Goal: Task Accomplishment & Management: Complete application form

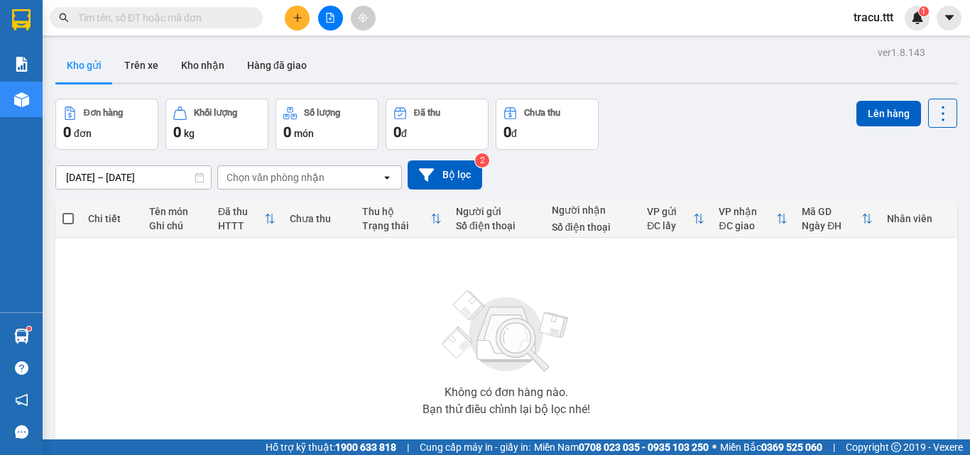
click at [158, 71] on button "Trên xe" at bounding box center [141, 65] width 57 height 34
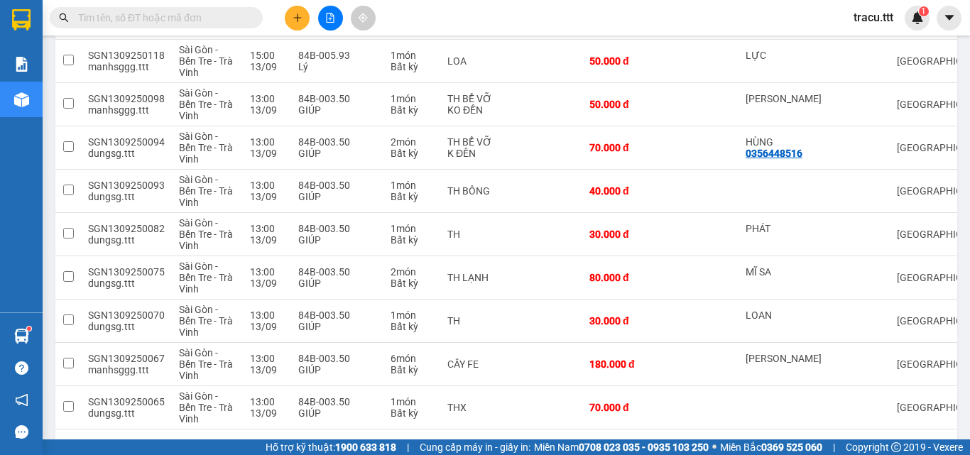
scroll to position [295, 0]
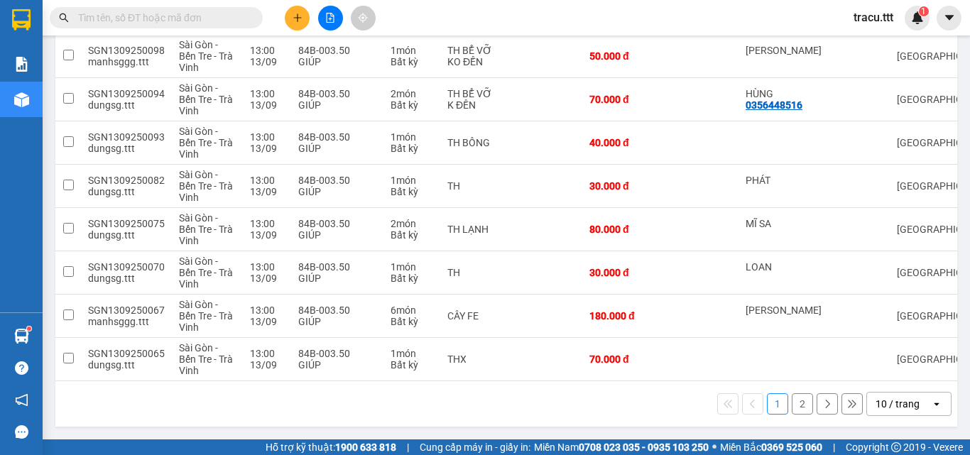
click at [798, 398] on button "2" at bounding box center [802, 403] width 21 height 21
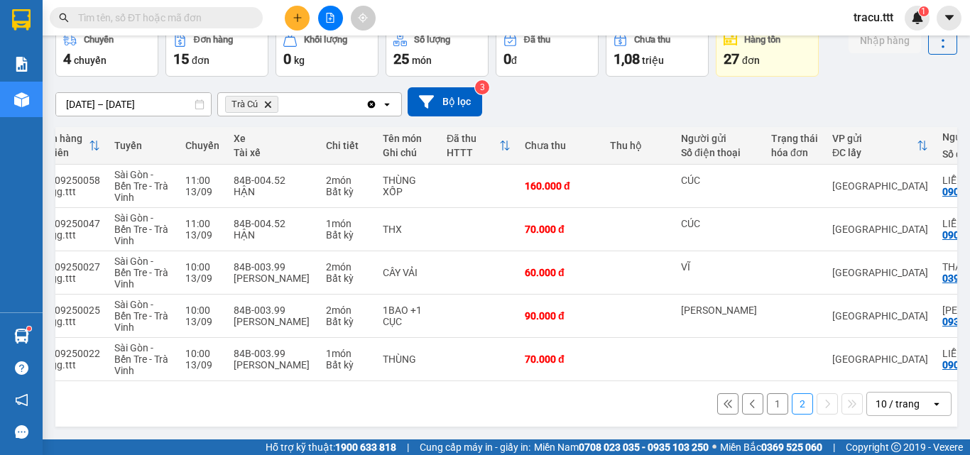
scroll to position [0, 75]
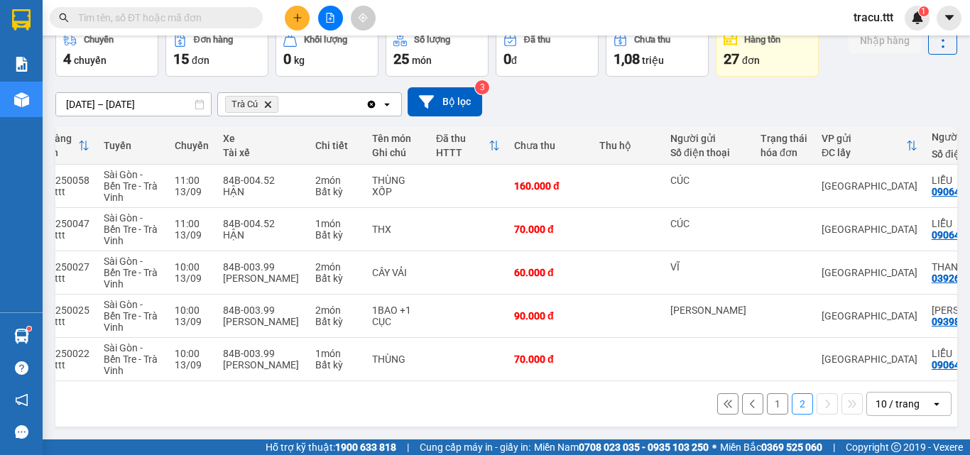
click at [173, 18] on input "text" at bounding box center [162, 18] width 168 height 16
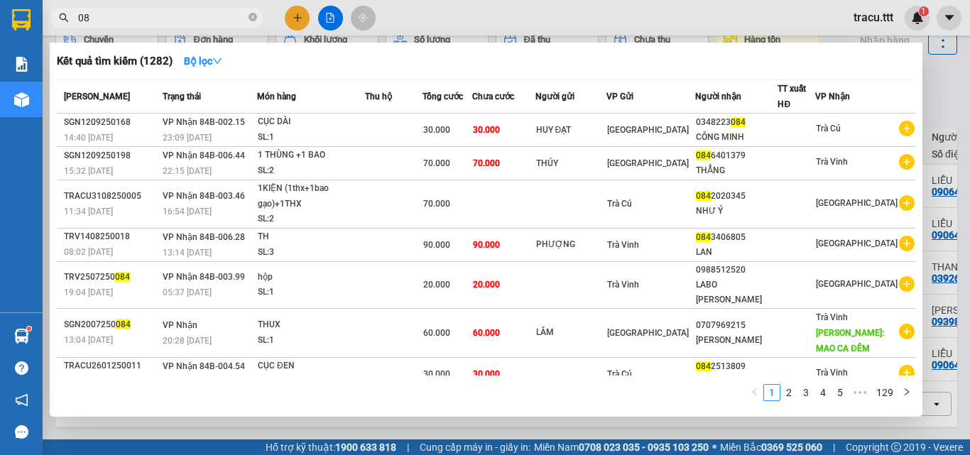
type input "0"
type input "653"
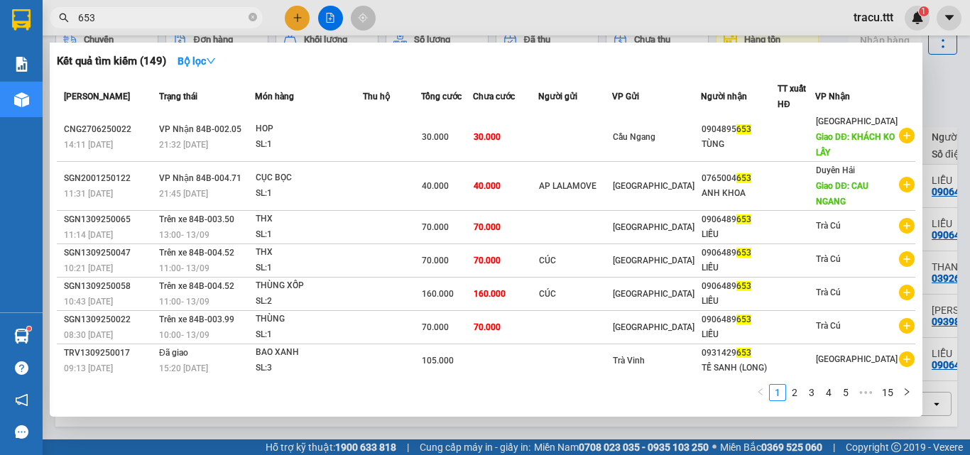
scroll to position [33, 0]
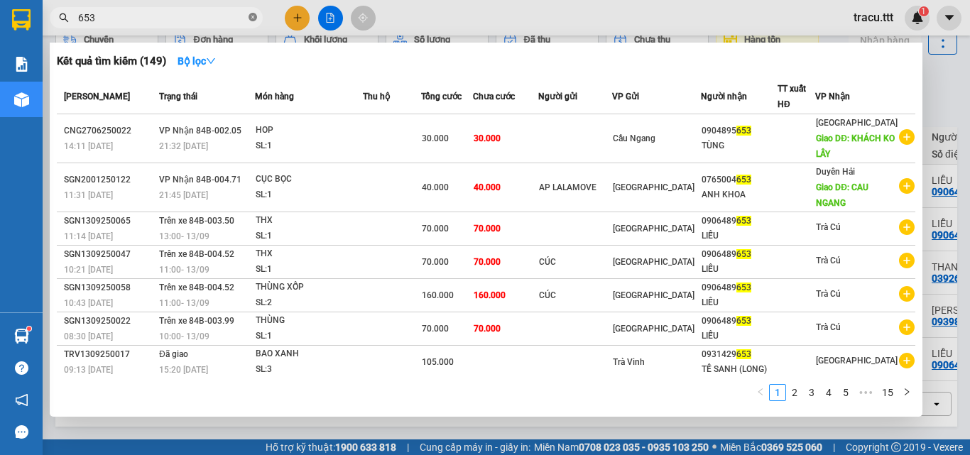
click at [254, 15] on icon "close-circle" at bounding box center [253, 17] width 9 height 9
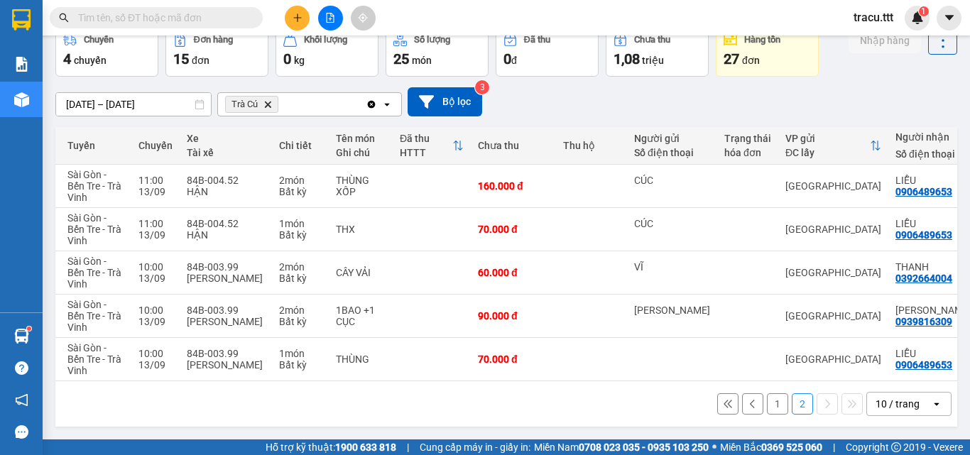
scroll to position [0, 115]
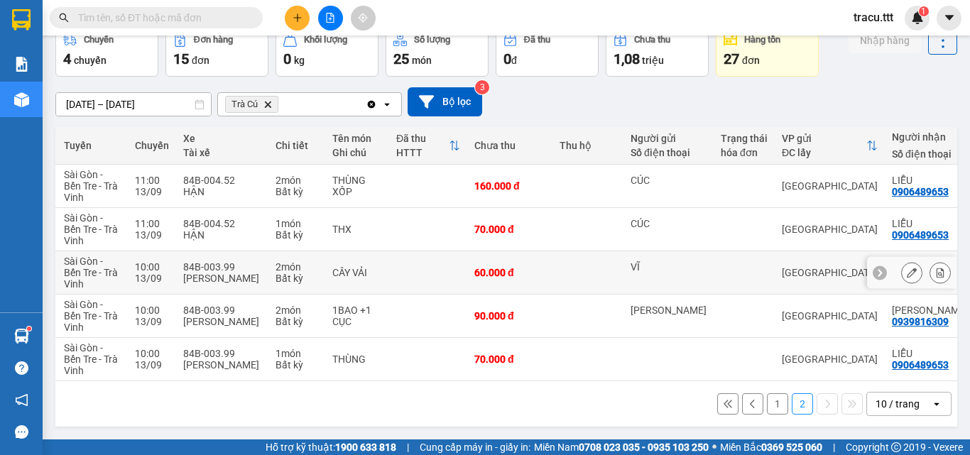
click at [537, 274] on td "60.000 đ" at bounding box center [509, 272] width 85 height 43
checkbox input "true"
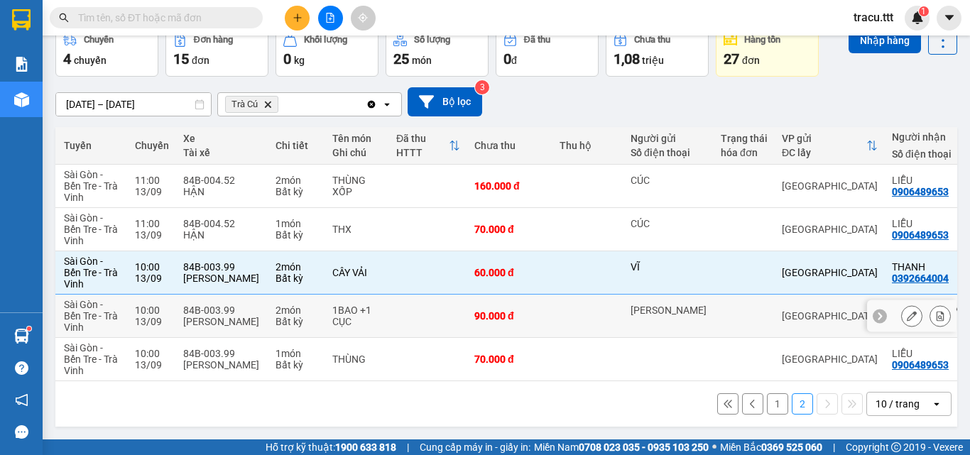
click at [530, 313] on div "90.000 đ" at bounding box center [509, 315] width 71 height 11
checkbox input "true"
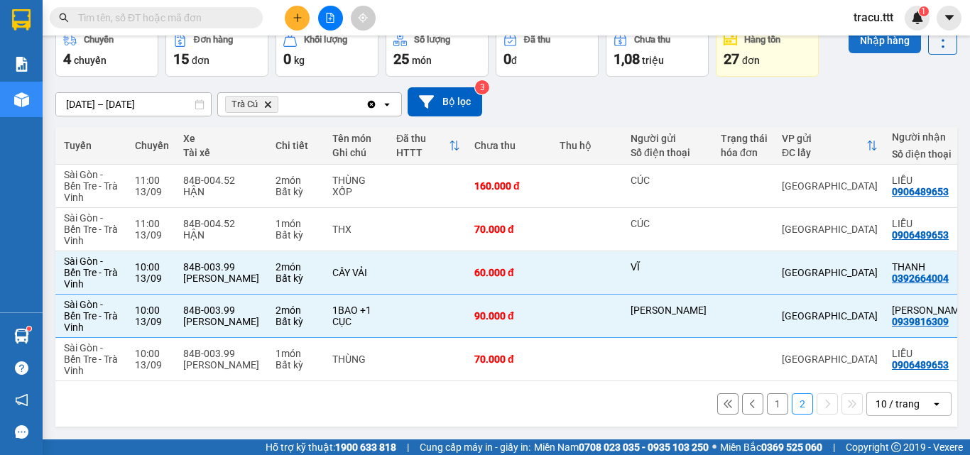
click at [895, 44] on button "Nhập hàng" at bounding box center [885, 41] width 72 height 26
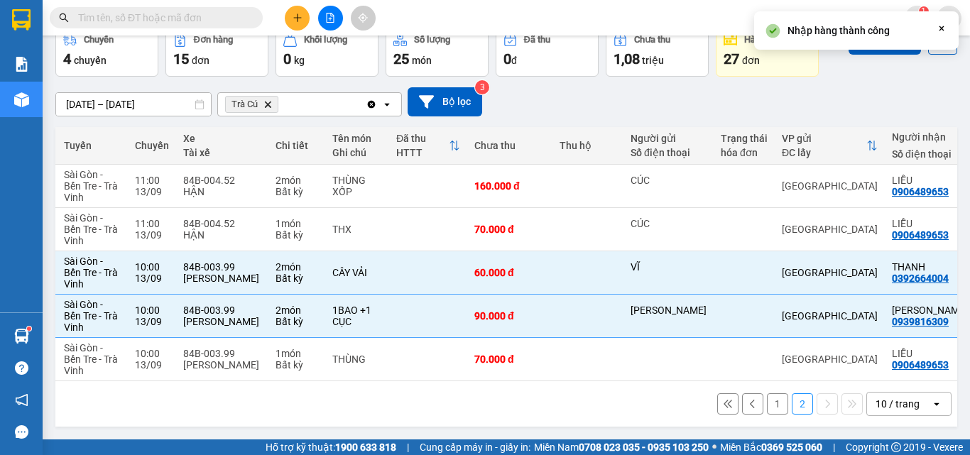
checkbox input "false"
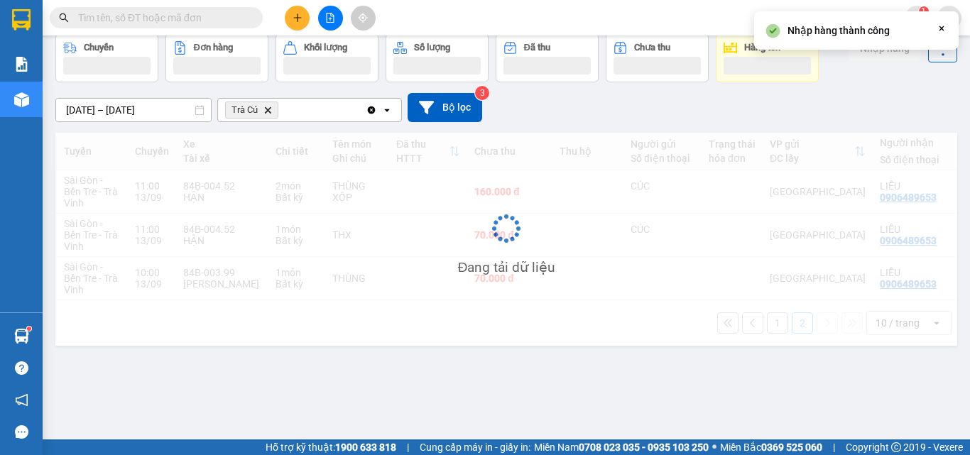
scroll to position [65, 0]
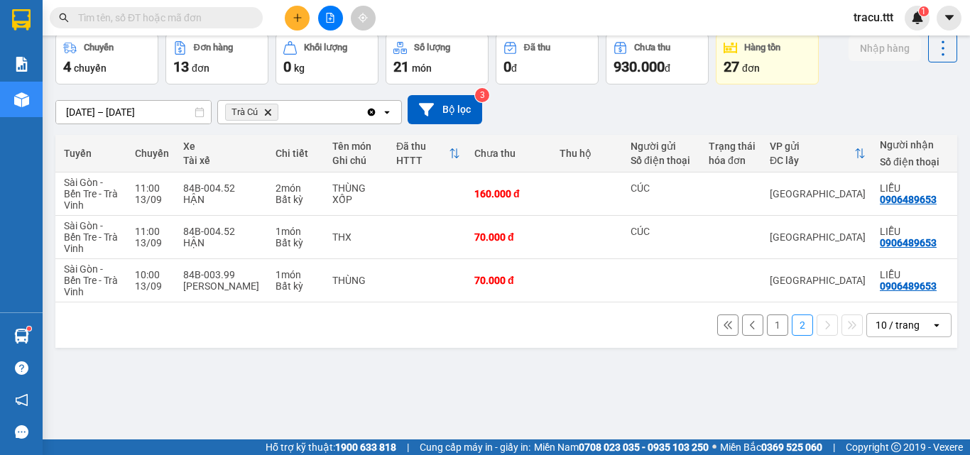
click at [303, 22] on button at bounding box center [297, 18] width 25 height 25
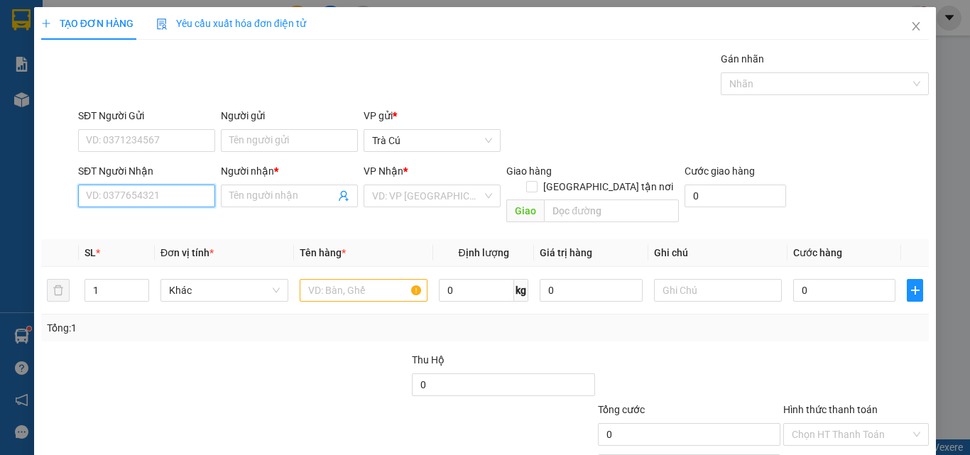
click at [152, 198] on input "SĐT Người Nhận" at bounding box center [146, 196] width 137 height 23
type input "02837510076"
click at [166, 224] on div "02837510076 - LABO ASIA" at bounding box center [145, 225] width 119 height 16
type input "LABO ASIA"
type input "02837510076"
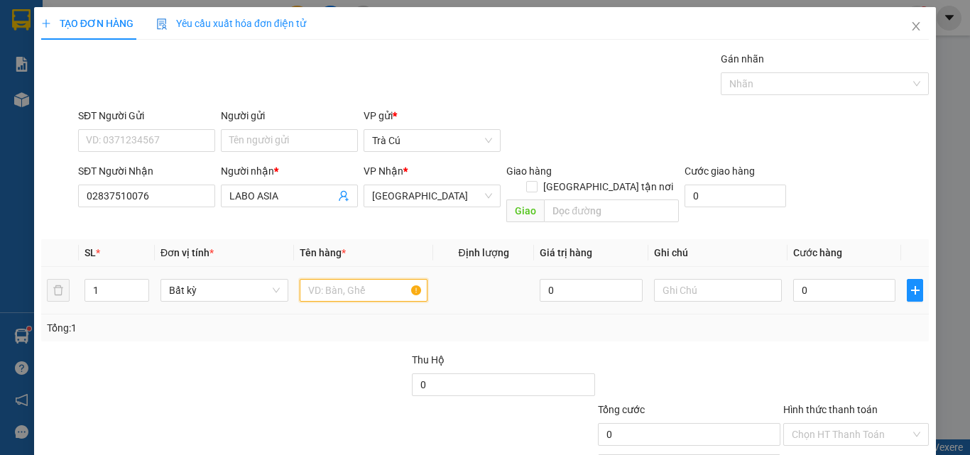
click at [353, 279] on input "text" at bounding box center [364, 290] width 128 height 23
type input "HỘP"
click at [846, 279] on input "0" at bounding box center [844, 290] width 102 height 23
type input "2"
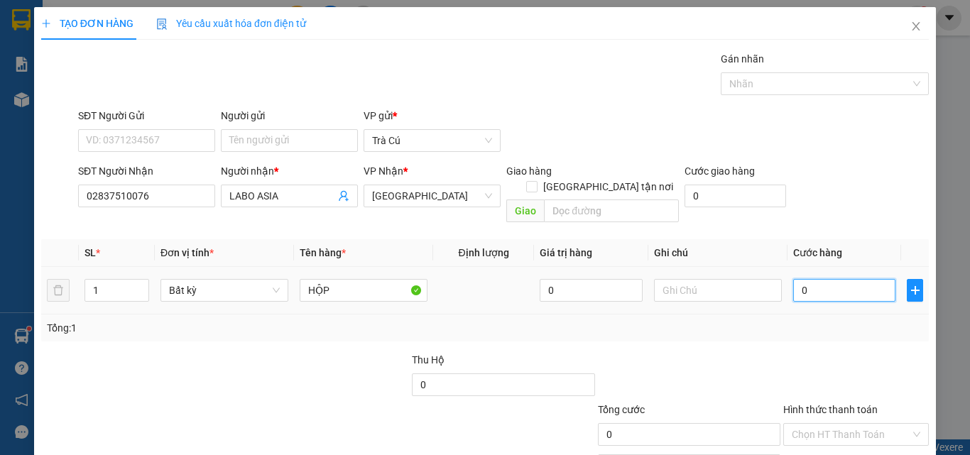
type input "2"
type input "20"
type input "20.000"
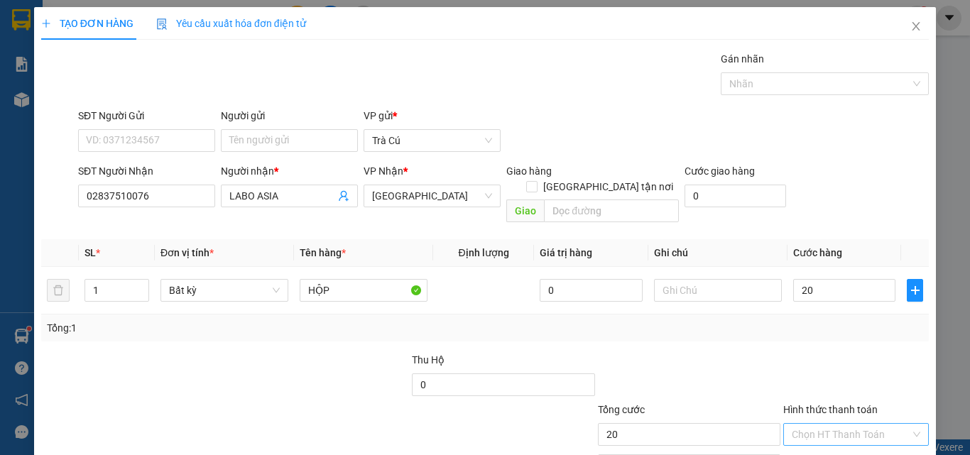
type input "20.000"
click at [823, 424] on input "Hình thức thanh toán" at bounding box center [851, 434] width 119 height 21
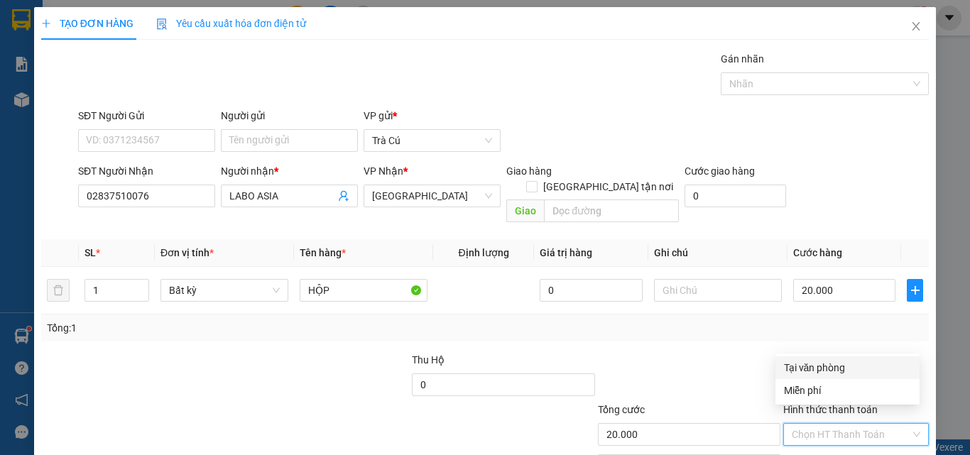
click at [834, 371] on div "Tại văn phòng" at bounding box center [847, 368] width 127 height 16
type input "0"
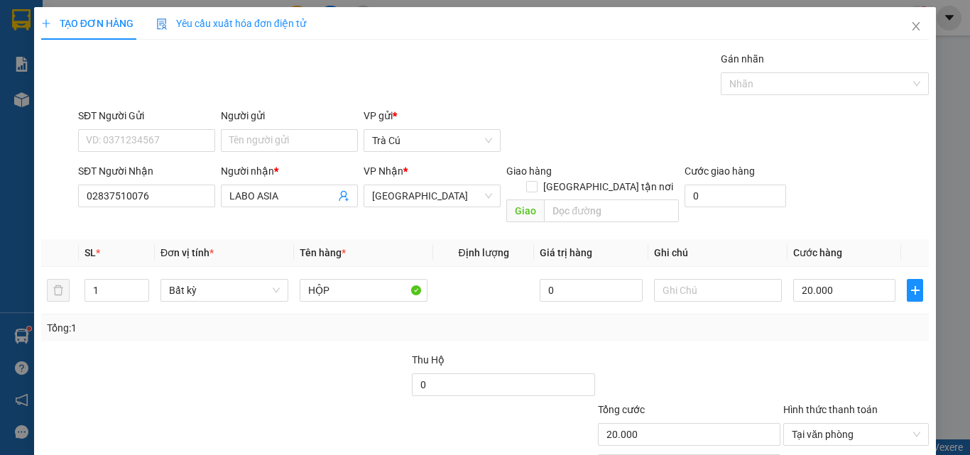
scroll to position [70, 0]
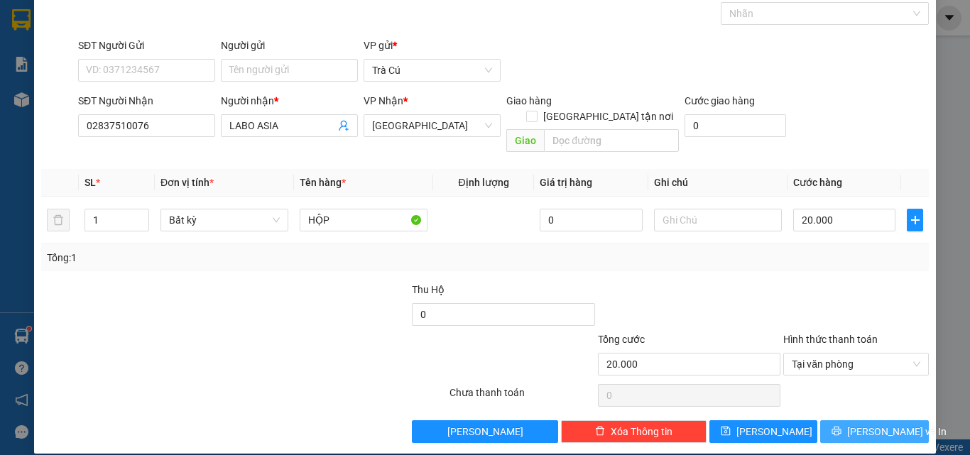
click at [873, 424] on span "[PERSON_NAME] và In" at bounding box center [896, 432] width 99 height 16
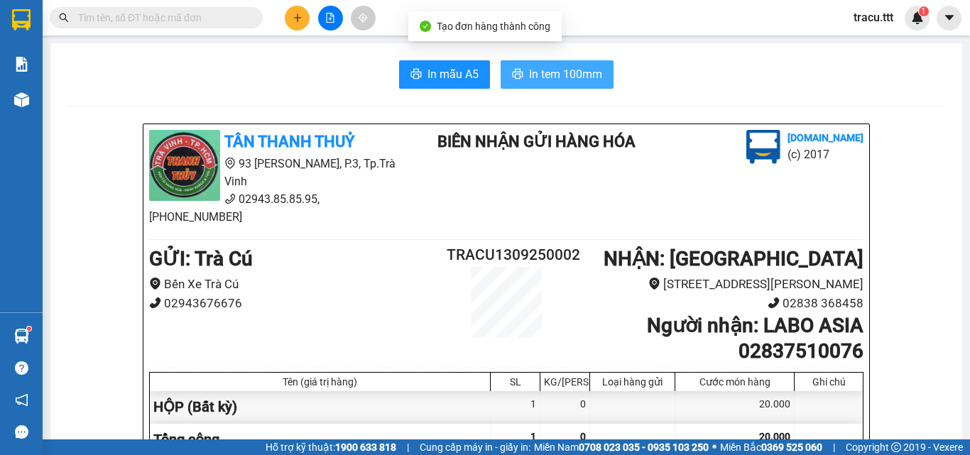
drag, startPoint x: 547, startPoint y: 75, endPoint x: 545, endPoint y: 84, distance: 9.3
click at [546, 75] on span "In tem 100mm" at bounding box center [565, 74] width 73 height 18
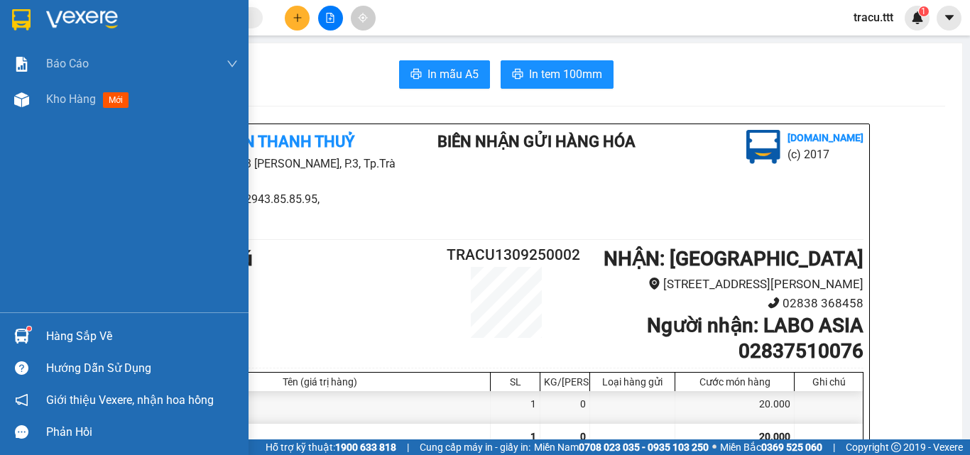
click at [18, 26] on img at bounding box center [21, 19] width 18 height 21
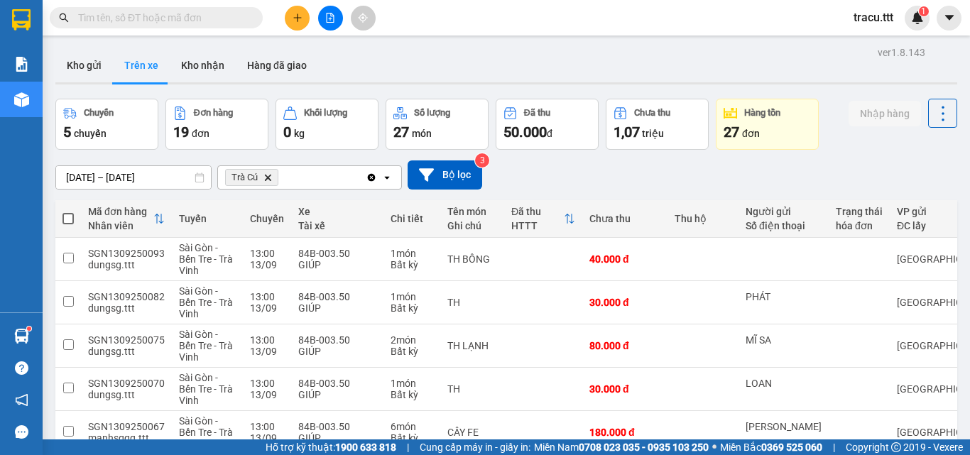
checkbox input "true"
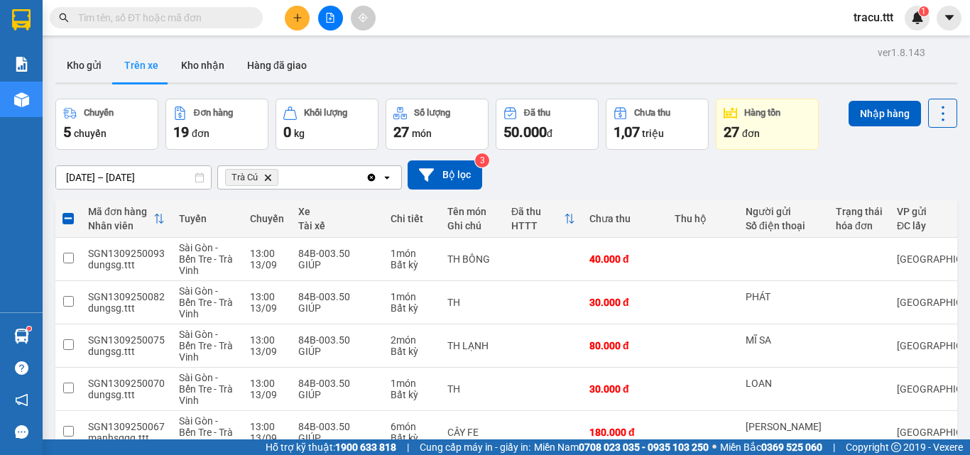
checkbox input "true"
click at [877, 101] on button "Nhập hàng" at bounding box center [885, 114] width 72 height 26
click at [203, 13] on input "text" at bounding box center [162, 18] width 168 height 16
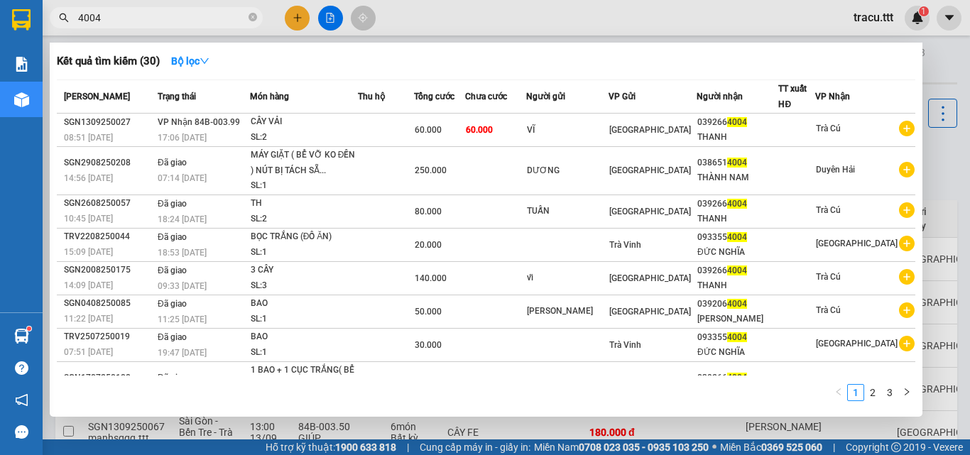
type input "4004"
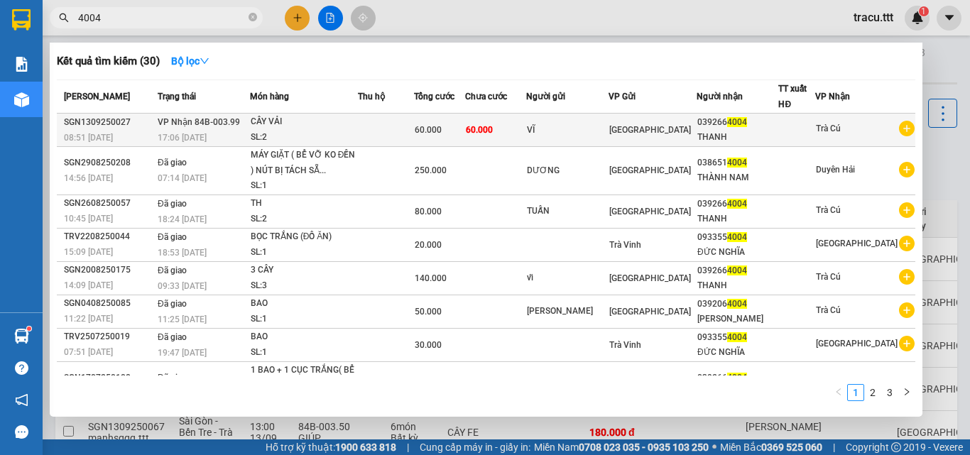
click at [677, 134] on div "[GEOGRAPHIC_DATA]" at bounding box center [652, 130] width 87 height 16
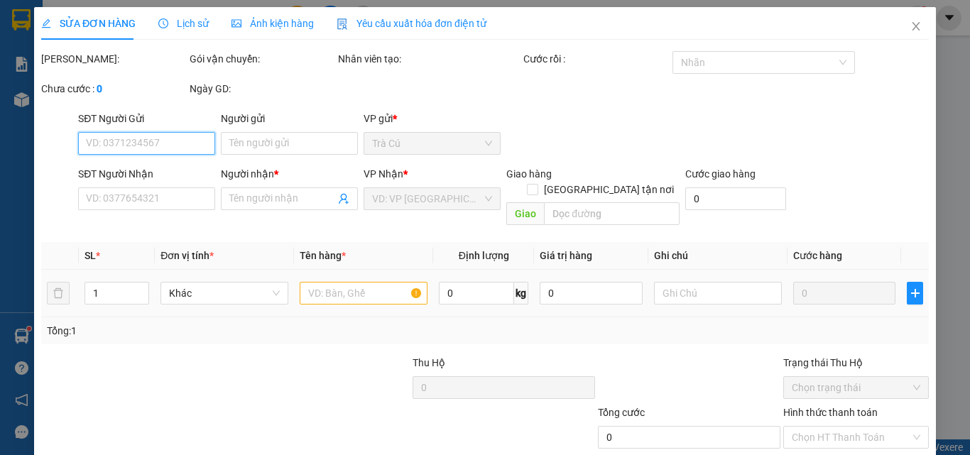
type input "VĨ"
type input "0392664004"
type input "THANH"
type input "60.000"
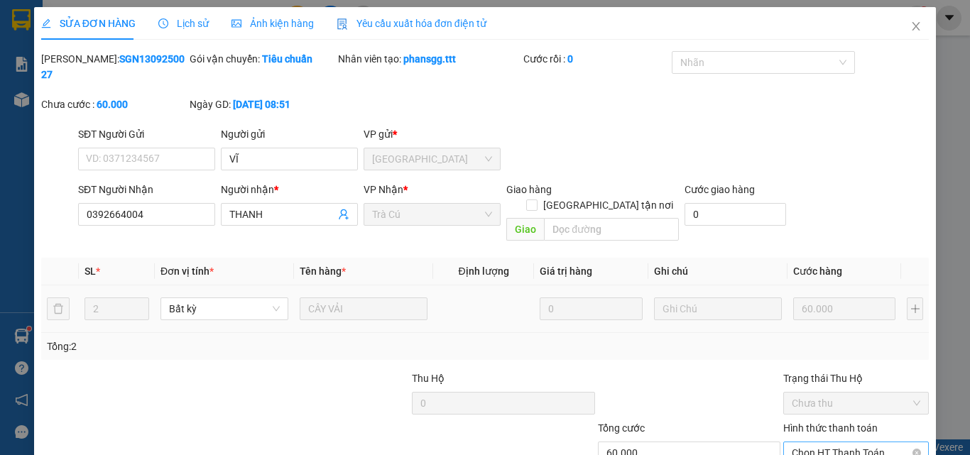
click at [846, 442] on span "Chọn HT Thanh Toán" at bounding box center [856, 452] width 129 height 21
click at [829, 442] on div "Tại văn phòng" at bounding box center [847, 450] width 127 height 16
type input "0"
click at [910, 32] on icon "close" at bounding box center [915, 26] width 11 height 11
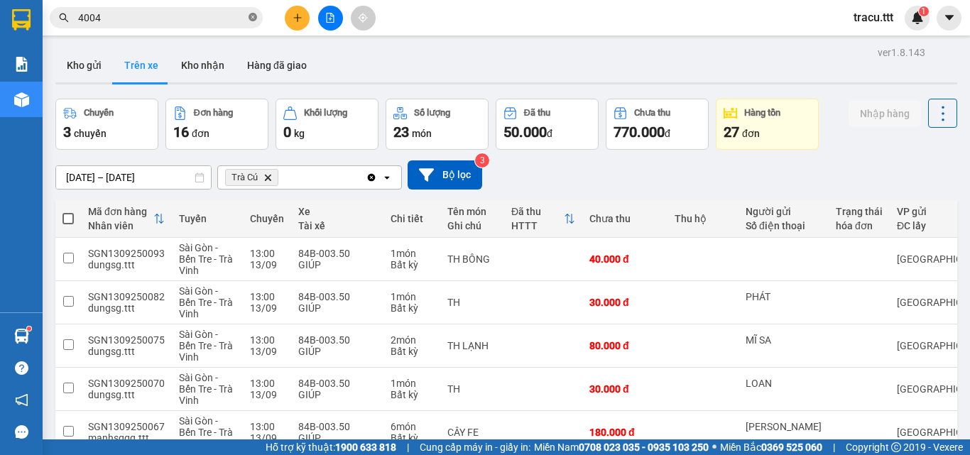
click at [254, 20] on icon "close-circle" at bounding box center [253, 17] width 9 height 9
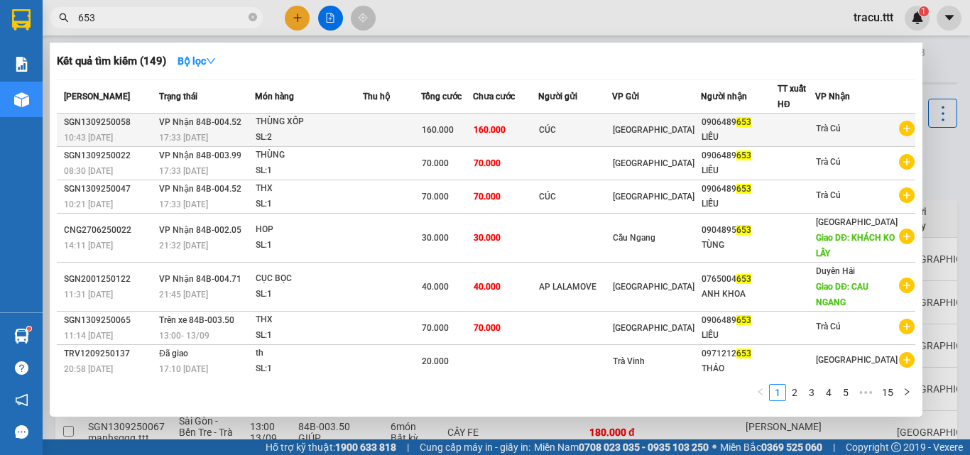
type input "653"
click at [777, 141] on div "LIỄU" at bounding box center [739, 137] width 75 height 15
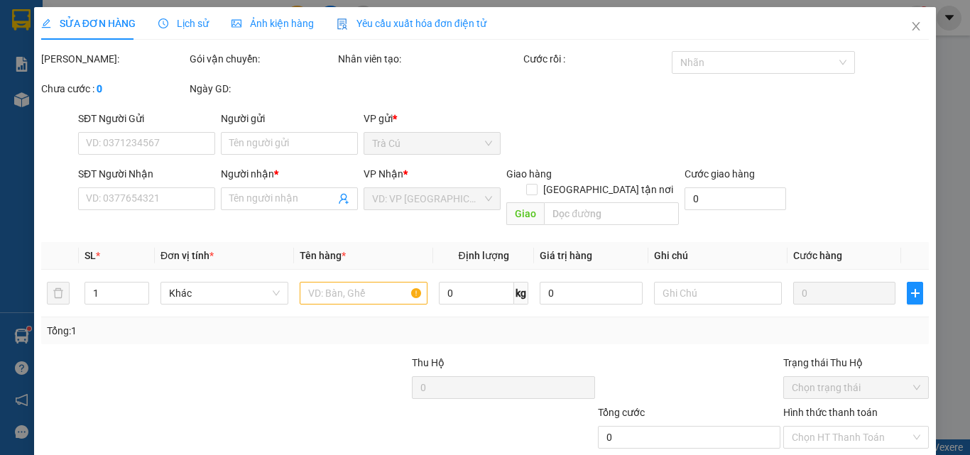
type input "CÚC"
type input "0906489653"
type input "LIỄU"
type input "160.000"
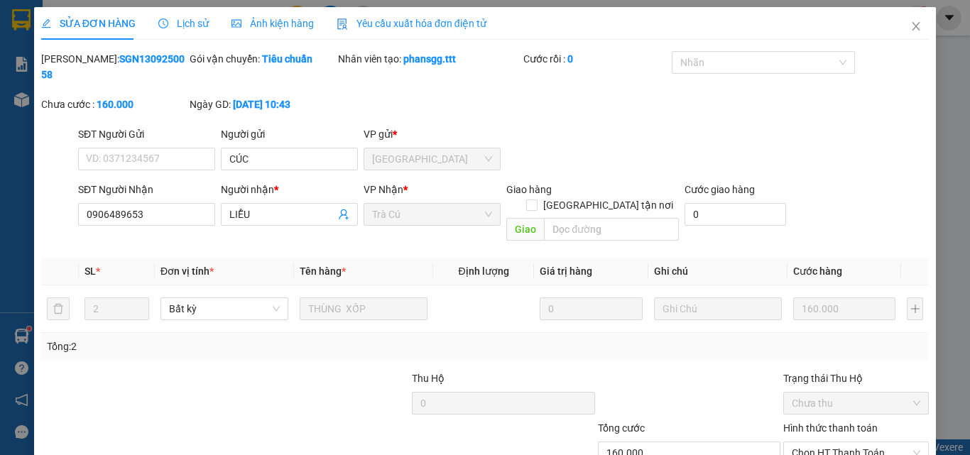
click at [950, 327] on div "SỬA ĐƠN HÀNG Lịch sử Ảnh kiện hàng Yêu cầu xuất hóa đơn điện tử Total Paid Fee …" at bounding box center [485, 227] width 970 height 455
click at [897, 442] on div "Chọn HT Thanh Toán" at bounding box center [856, 453] width 146 height 23
click at [831, 442] on div "Tại văn phòng" at bounding box center [847, 450] width 127 height 16
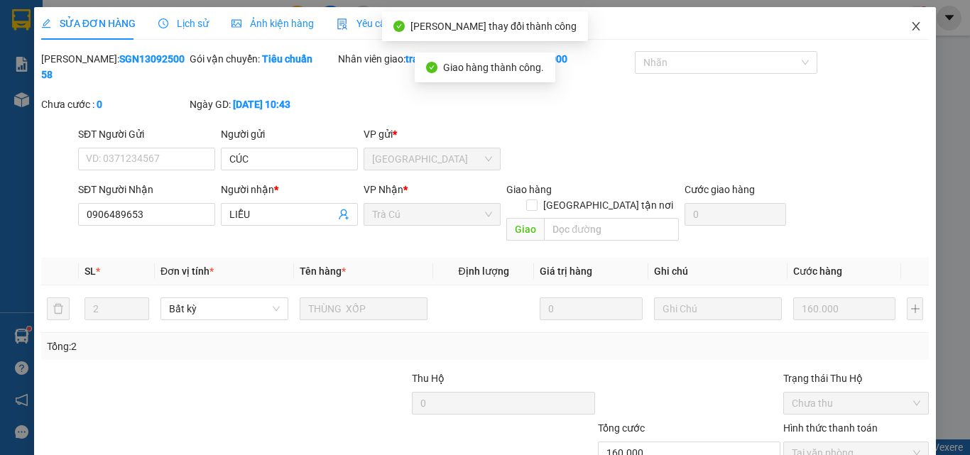
click at [914, 19] on span "Close" at bounding box center [916, 27] width 40 height 40
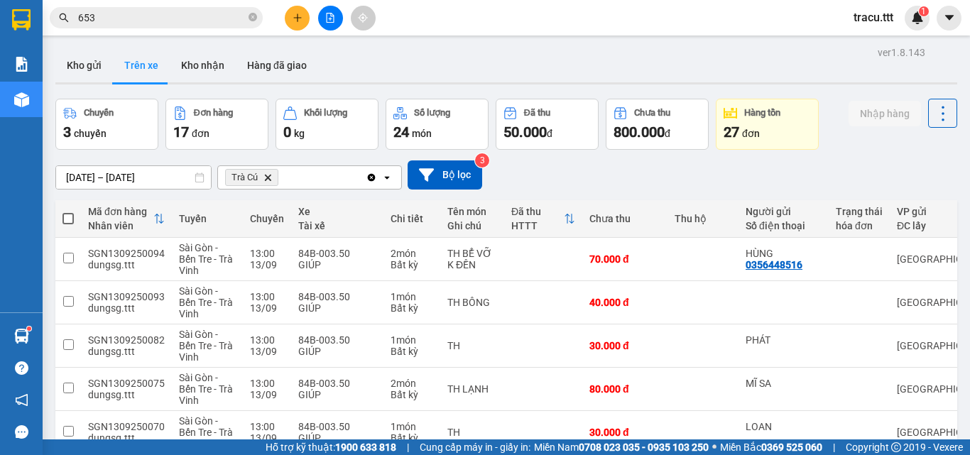
click at [205, 10] on span "653" at bounding box center [156, 17] width 213 height 21
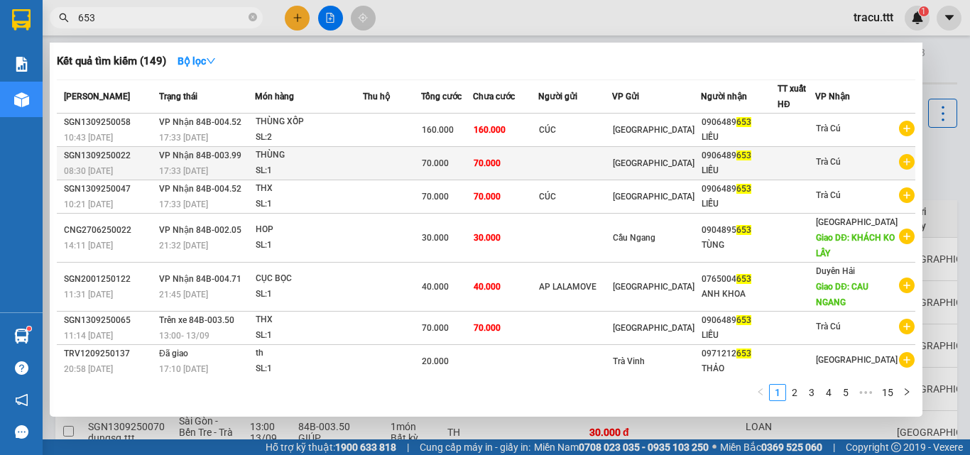
click at [721, 170] on div "LIỄU" at bounding box center [739, 170] width 75 height 15
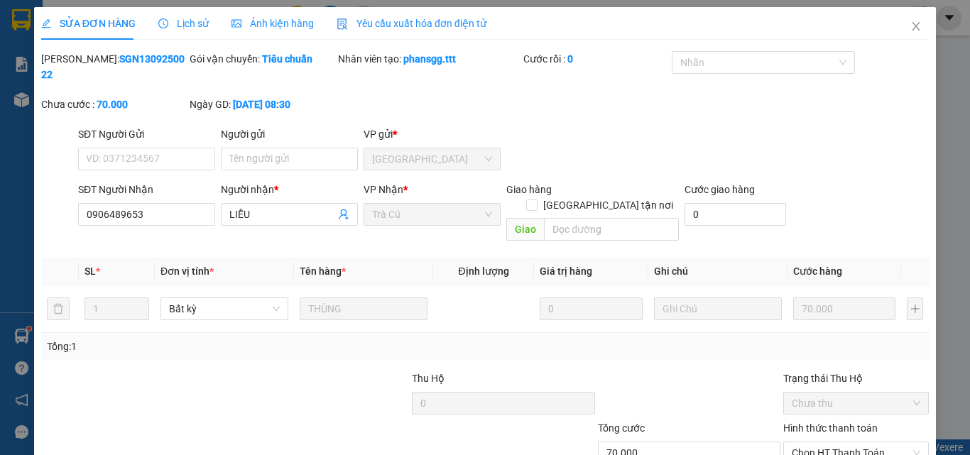
type input "0906489653"
type input "LIỄU"
type input "70.000"
click at [952, 244] on div "SỬA ĐƠN HÀNG Lịch sử Ảnh kiện hàng Yêu cầu xuất hóa đơn điện tử Total Paid Fee …" at bounding box center [485, 227] width 970 height 455
click at [833, 442] on span "Chọn HT Thanh Toán" at bounding box center [856, 452] width 129 height 21
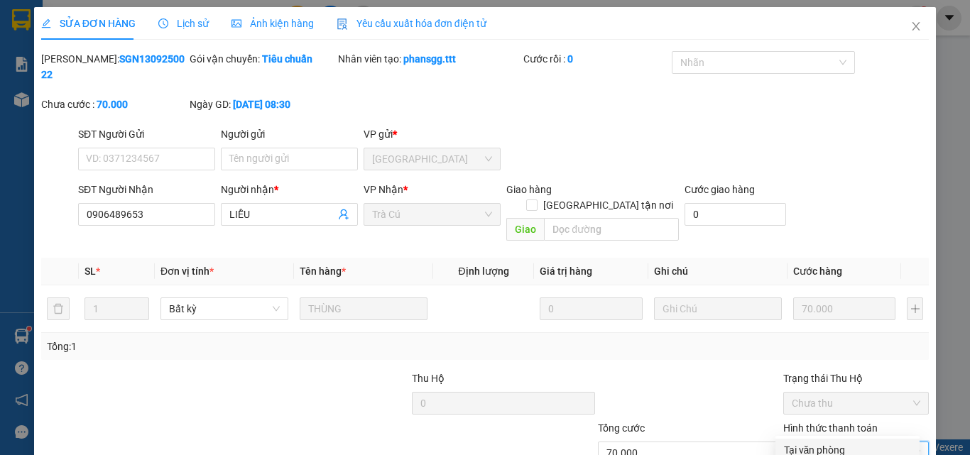
click at [817, 442] on div "Tại văn phòng" at bounding box center [847, 450] width 127 height 16
type input "0"
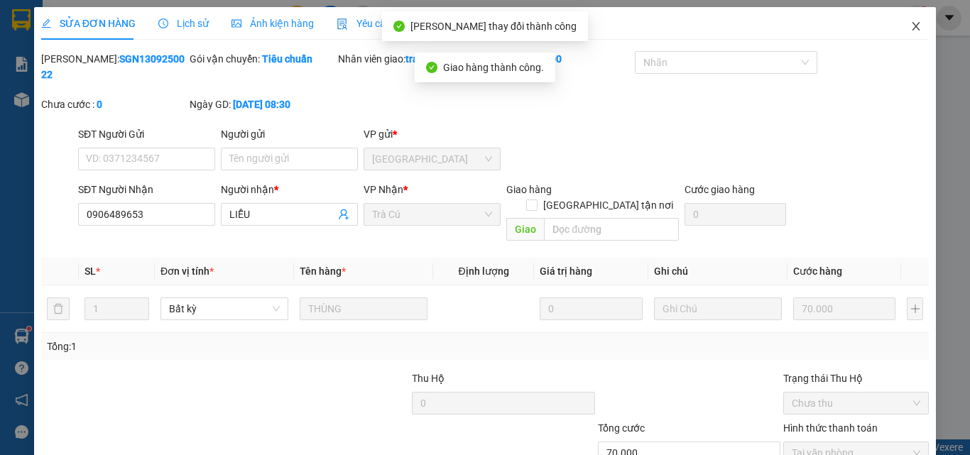
click at [903, 20] on span "Close" at bounding box center [916, 27] width 40 height 40
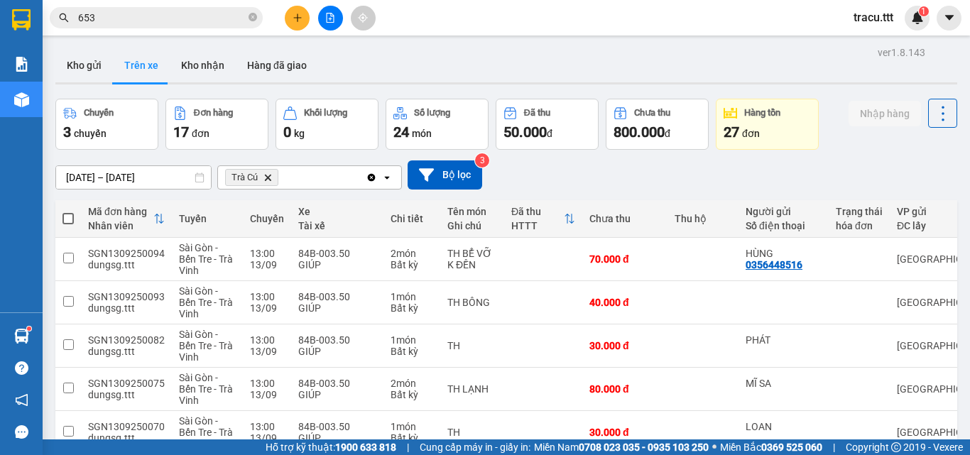
click at [180, 18] on input "653" at bounding box center [162, 18] width 168 height 16
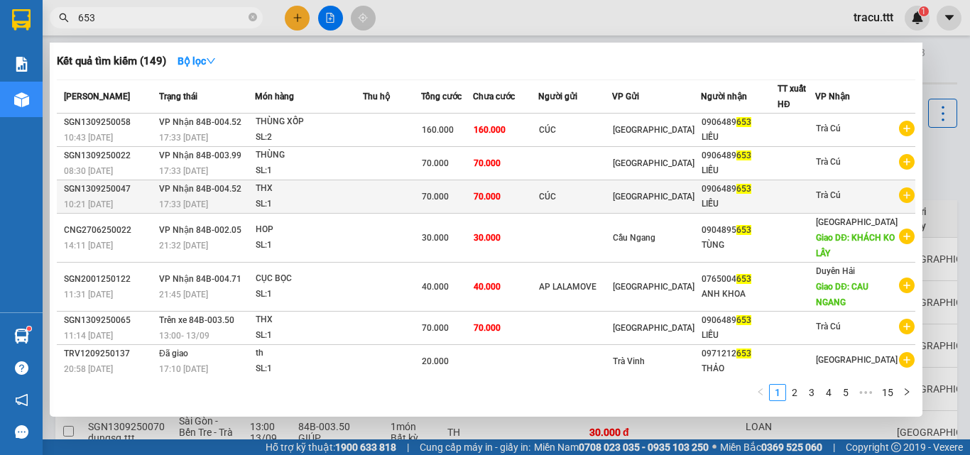
click at [599, 200] on div "CÚC" at bounding box center [575, 197] width 72 height 15
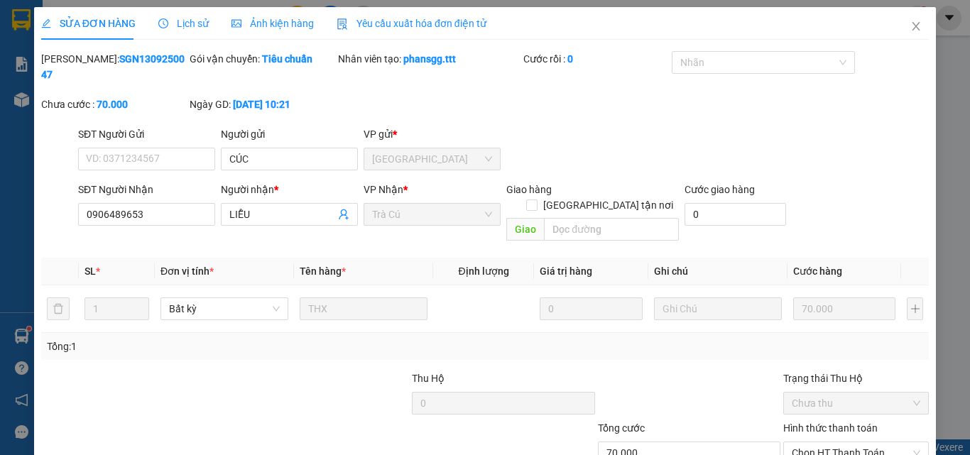
type input "CÚC"
type input "0906489653"
type input "LIỄU"
type input "70.000"
click at [854, 442] on span "Chọn HT Thanh Toán" at bounding box center [856, 452] width 129 height 21
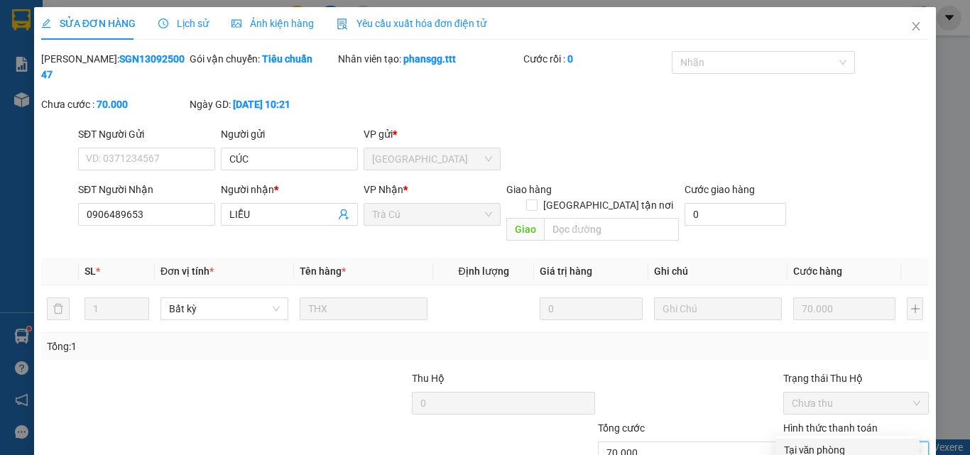
click at [834, 442] on div "Tại văn phòng" at bounding box center [847, 450] width 127 height 16
type input "0"
click at [913, 35] on span "Close" at bounding box center [916, 27] width 40 height 40
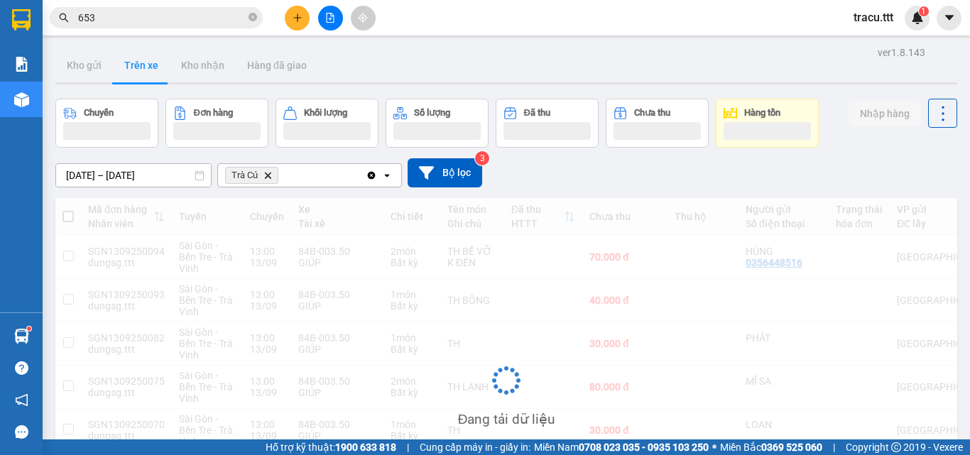
click at [300, 16] on icon "plus" at bounding box center [298, 18] width 10 height 10
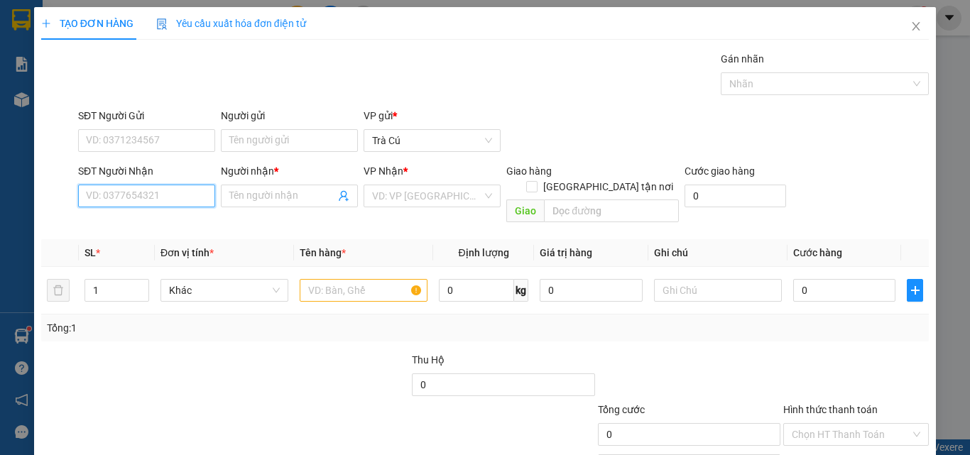
click at [156, 203] on input "SĐT Người Nhận" at bounding box center [146, 196] width 137 height 23
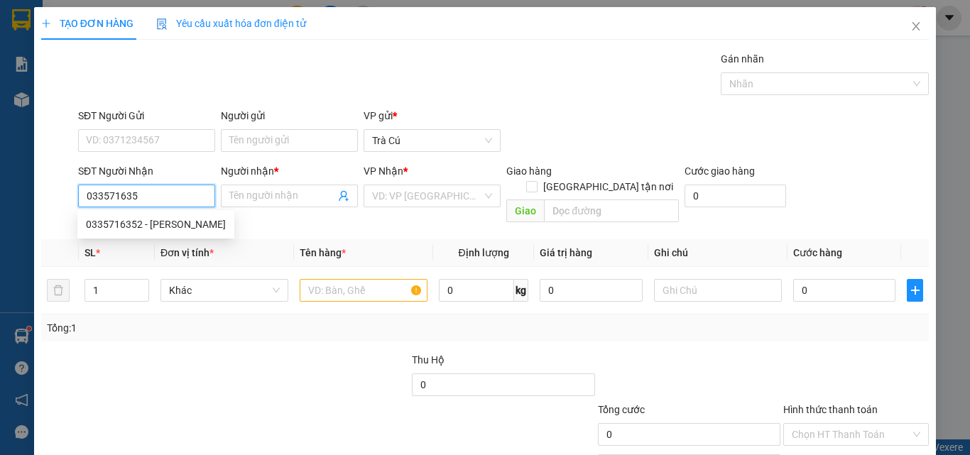
type input "0335716352"
click at [138, 228] on div "0335716352 - [PERSON_NAME]" at bounding box center [156, 225] width 140 height 16
type input "[PERSON_NAME]"
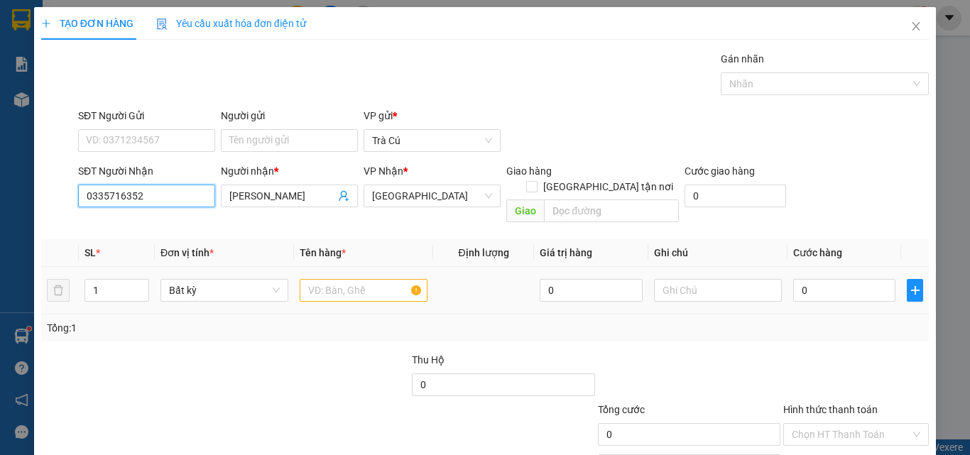
type input "0335716352"
click at [313, 279] on input "text" at bounding box center [364, 290] width 128 height 23
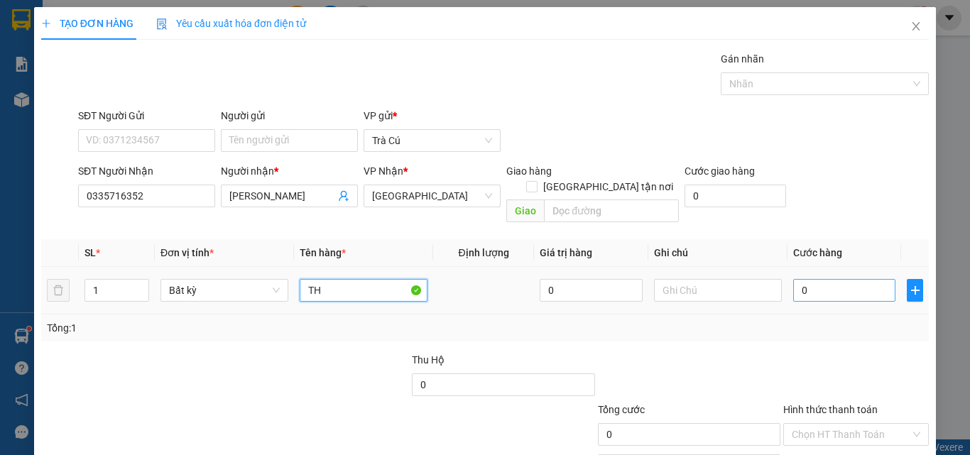
type input "TH"
click at [840, 279] on input "0" at bounding box center [844, 290] width 102 height 23
type input "3"
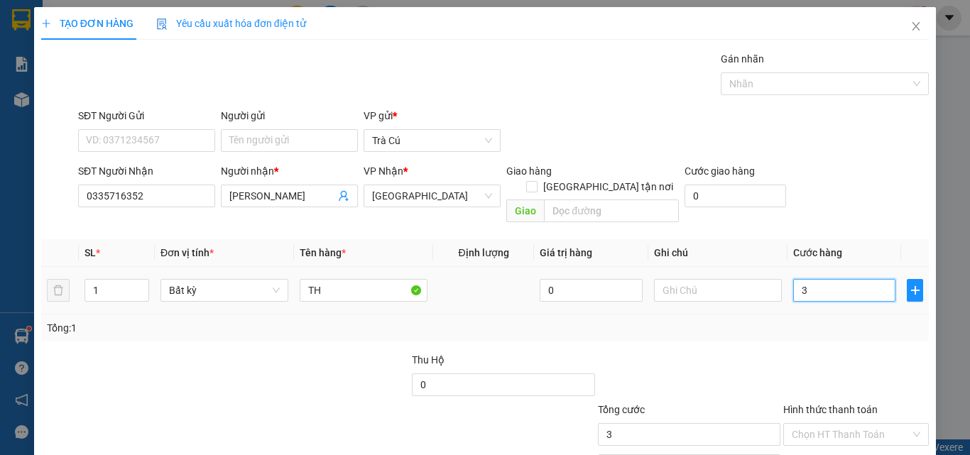
type input "30"
type input "30.000"
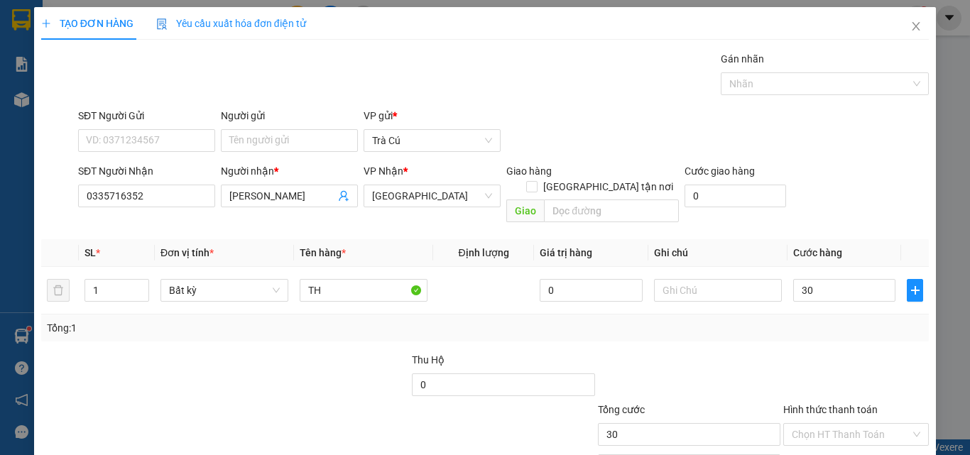
type input "30.000"
click at [868, 402] on div "Hình thức thanh toán Chọn HT Thanh Toán" at bounding box center [856, 427] width 146 height 50
drag, startPoint x: 868, startPoint y: 361, endPoint x: 876, endPoint y: 358, distance: 8.6
click at [868, 402] on div "Hình thức thanh toán Chọn HT Thanh Toán" at bounding box center [856, 427] width 146 height 50
click at [876, 424] on input "Hình thức thanh toán" at bounding box center [851, 434] width 119 height 21
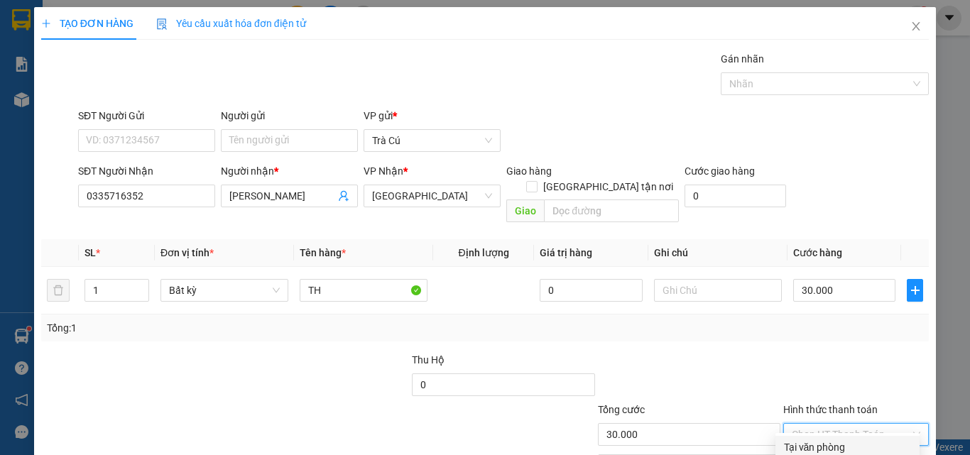
click at [873, 440] on div "Tại văn phòng" at bounding box center [847, 448] width 127 height 16
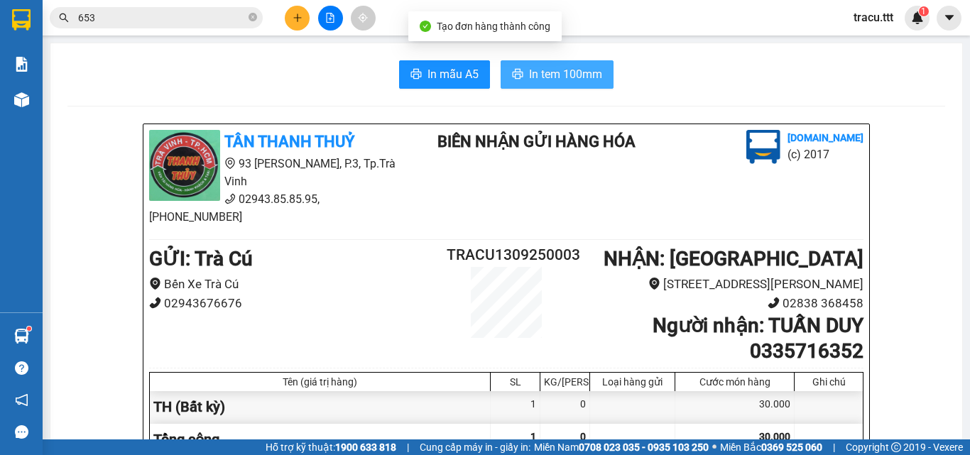
click at [554, 69] on span "In tem 100mm" at bounding box center [565, 74] width 73 height 18
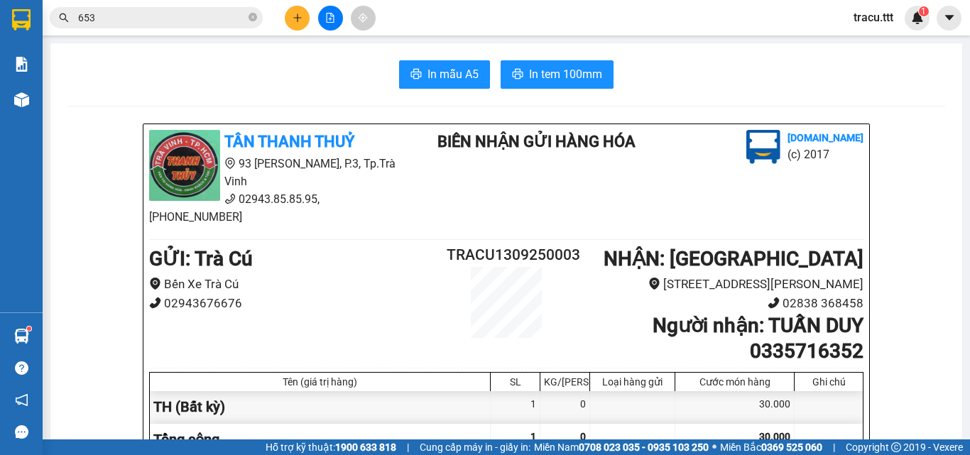
click at [290, 21] on button at bounding box center [297, 18] width 25 height 25
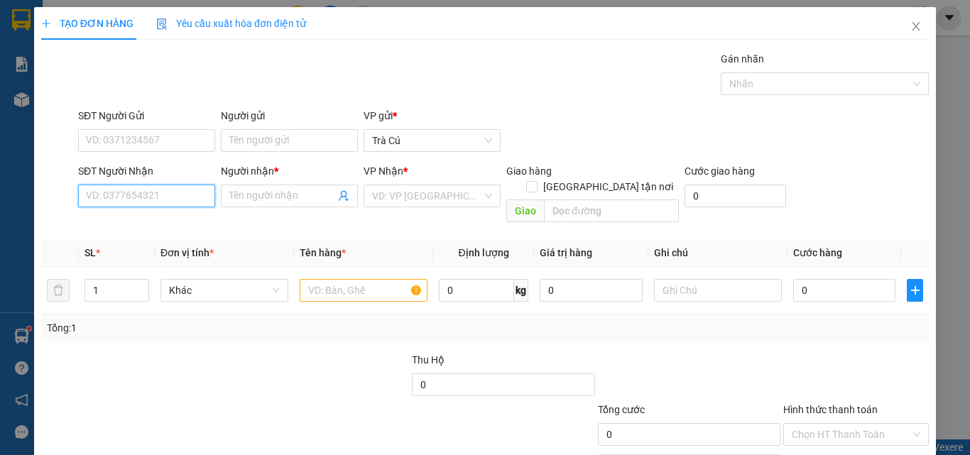
click at [163, 193] on input "SĐT Người Nhận" at bounding box center [146, 196] width 137 height 23
type input "0919598277"
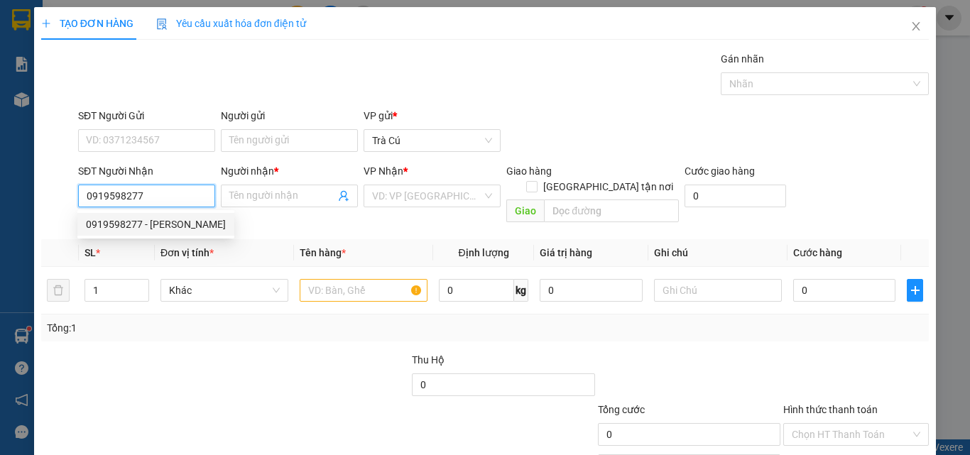
click at [149, 225] on div "0919598277 - [PERSON_NAME]" at bounding box center [156, 225] width 140 height 16
type input "[PERSON_NAME]"
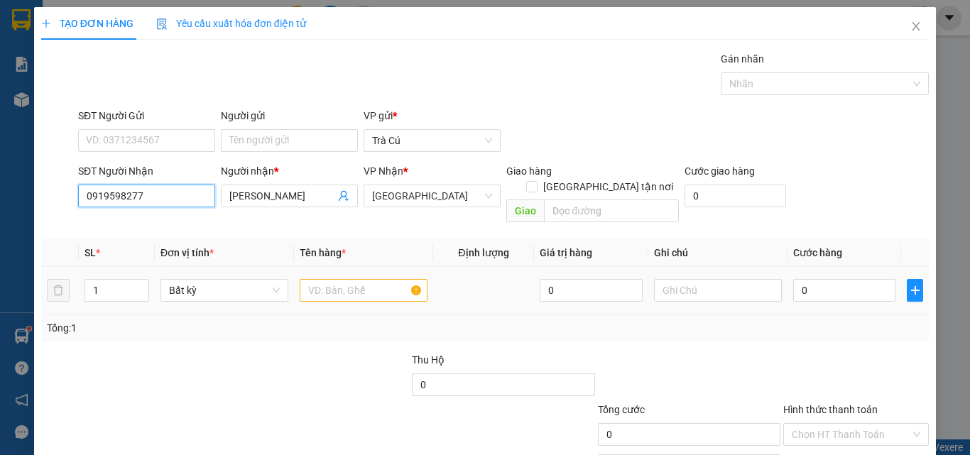
type input "0919598277"
click at [327, 282] on input "text" at bounding box center [364, 290] width 128 height 23
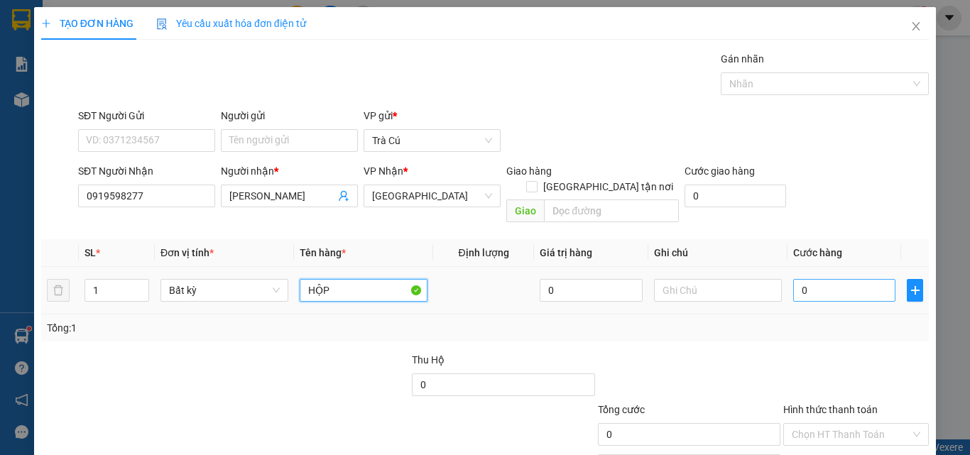
type input "HỘP"
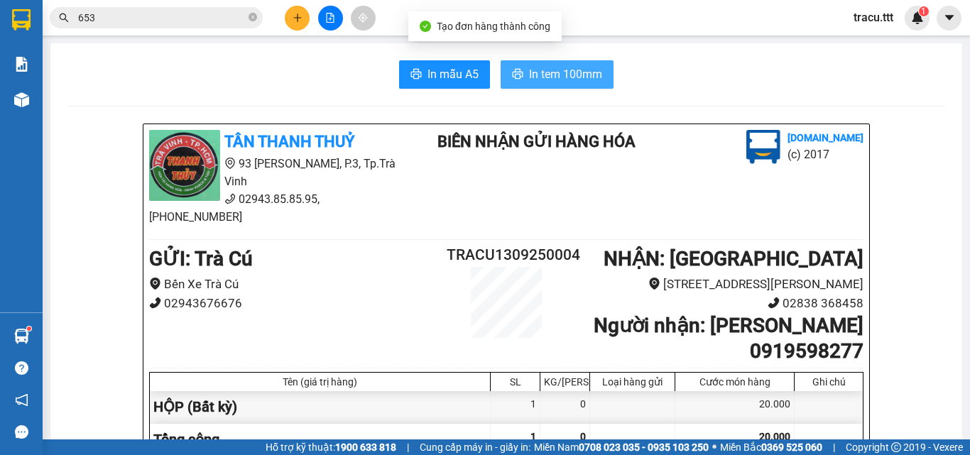
click at [589, 72] on span "In tem 100mm" at bounding box center [565, 74] width 73 height 18
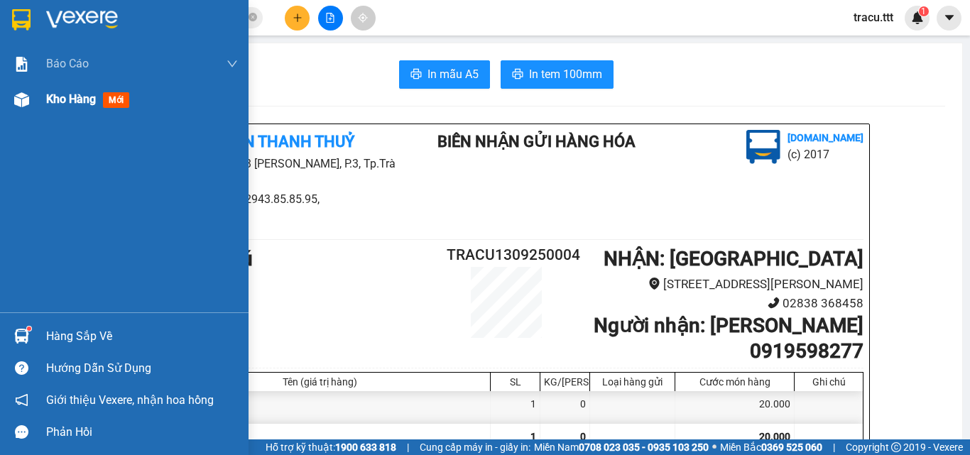
click at [63, 94] on span "Kho hàng" at bounding box center [71, 98] width 50 height 13
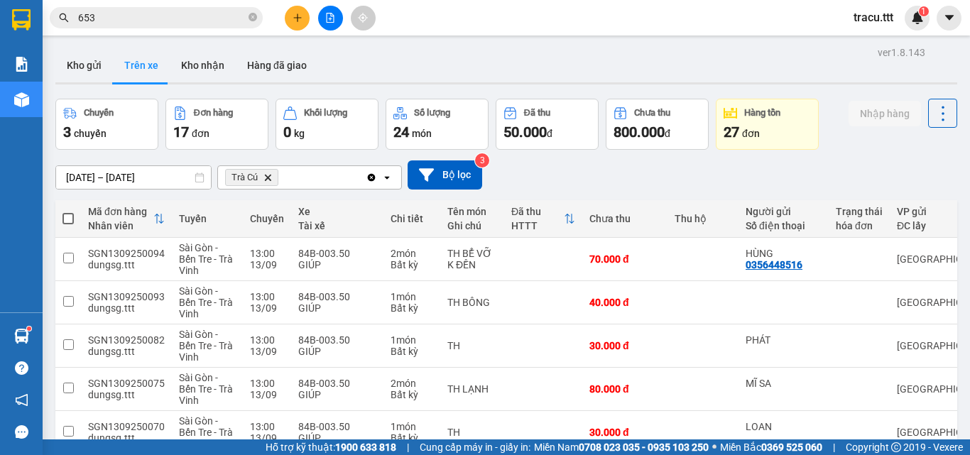
click at [288, 12] on button at bounding box center [297, 18] width 25 height 25
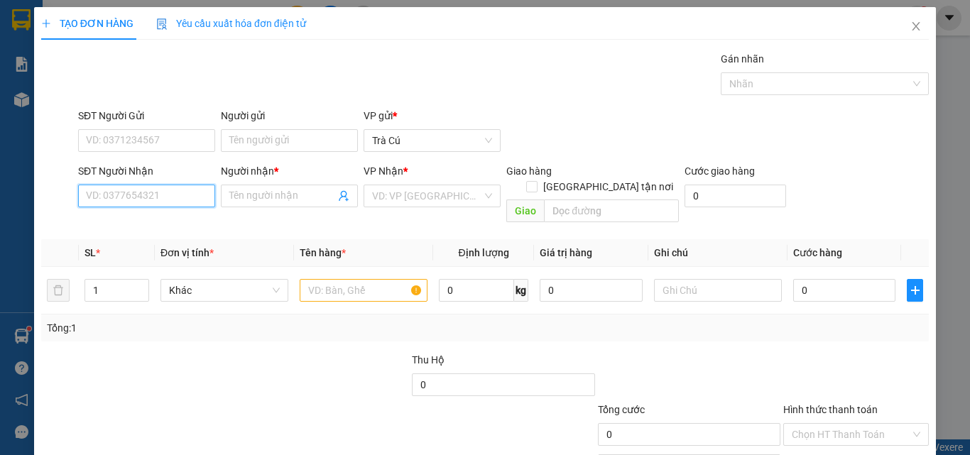
click at [179, 190] on input "SĐT Người Nhận" at bounding box center [146, 196] width 137 height 23
click at [160, 222] on div "0707525698 - LINH" at bounding box center [145, 225] width 119 height 16
type input "0707525698"
type input "LINH"
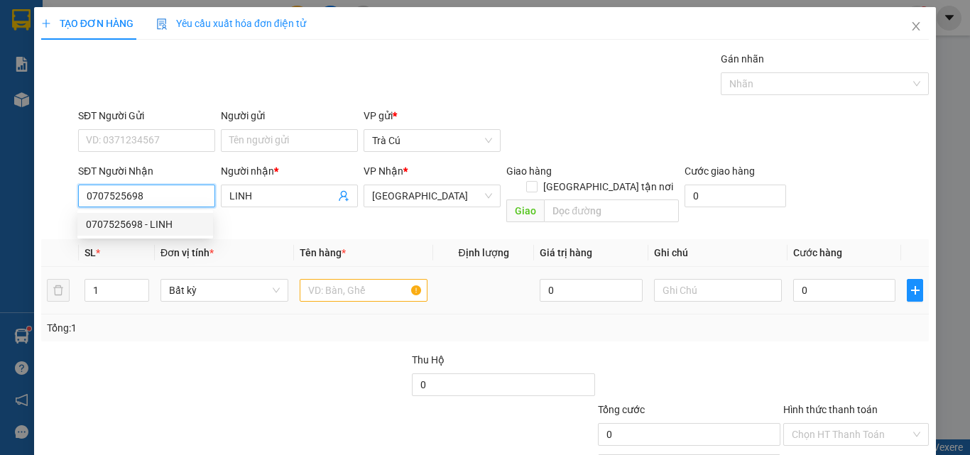
type input "0707525698"
click at [363, 279] on input "text" at bounding box center [364, 290] width 128 height 23
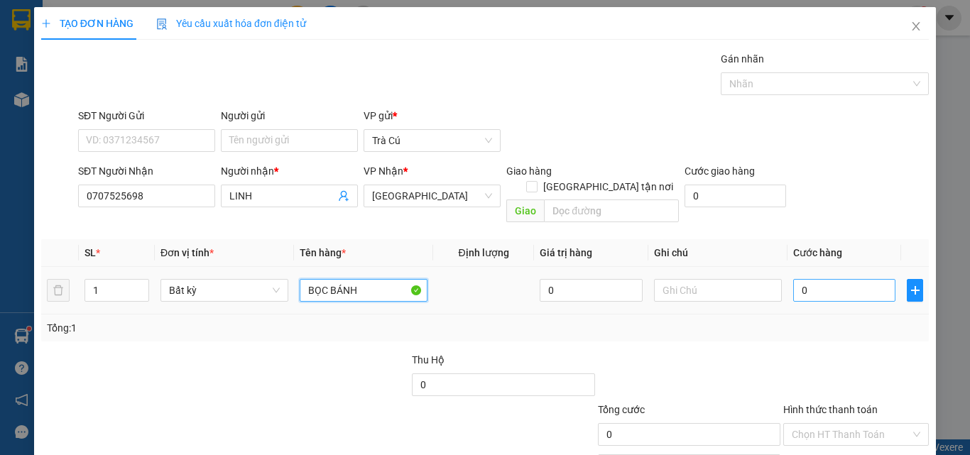
type input "BỌC BÁNH"
click at [820, 283] on input "0" at bounding box center [844, 290] width 102 height 23
type input "3"
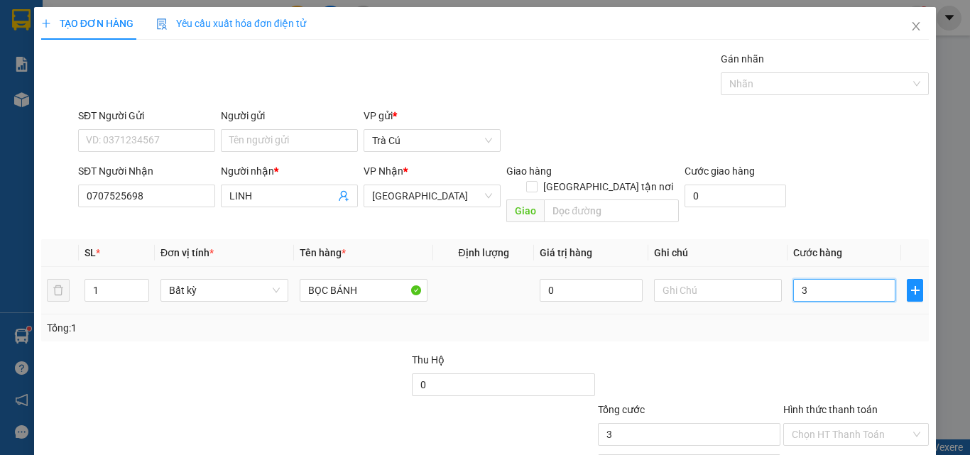
type input "30"
type input "30.000"
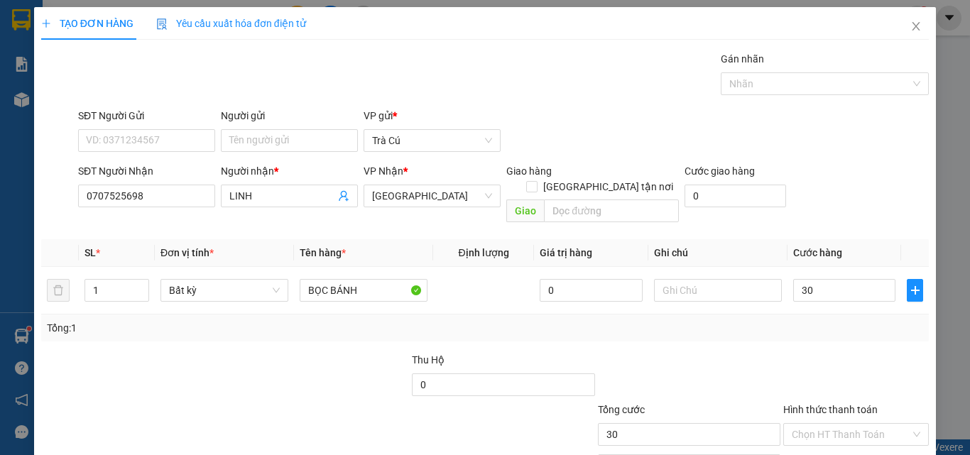
type input "30.000"
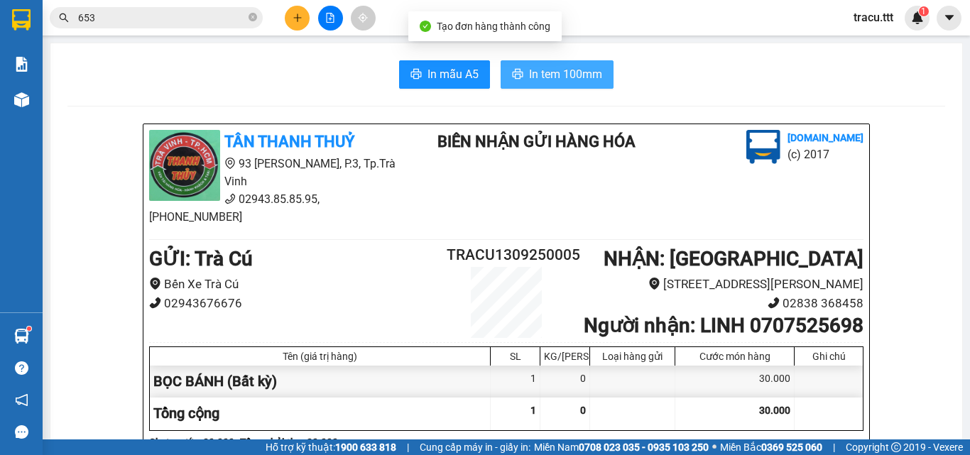
click at [567, 73] on span "In tem 100mm" at bounding box center [565, 74] width 73 height 18
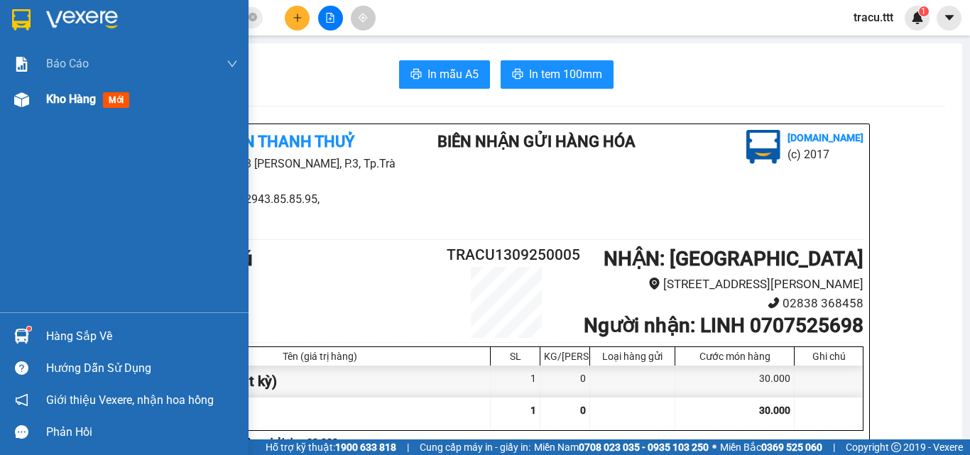
click at [68, 100] on span "Kho hàng" at bounding box center [71, 98] width 50 height 13
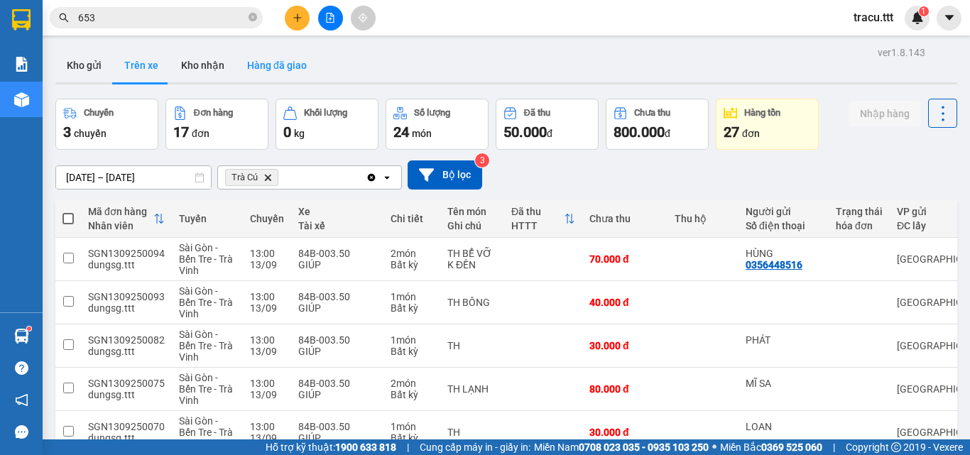
click at [298, 72] on button "Hàng đã giao" at bounding box center [277, 65] width 82 height 34
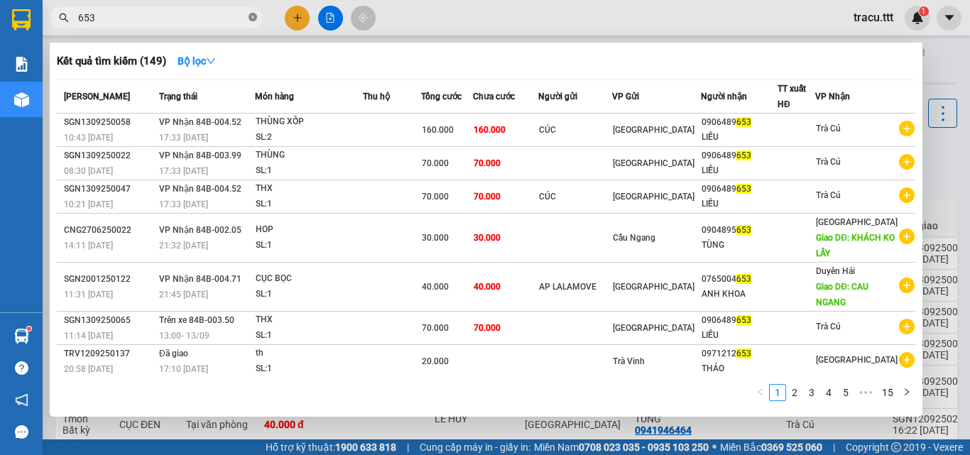
click at [251, 13] on icon "close-circle" at bounding box center [253, 17] width 9 height 9
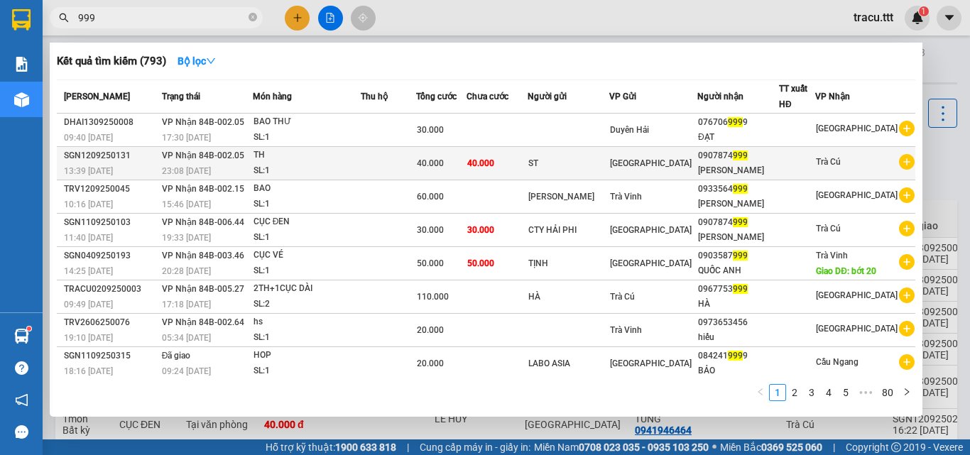
type input "999"
click at [527, 164] on td "40.000" at bounding box center [497, 163] width 61 height 33
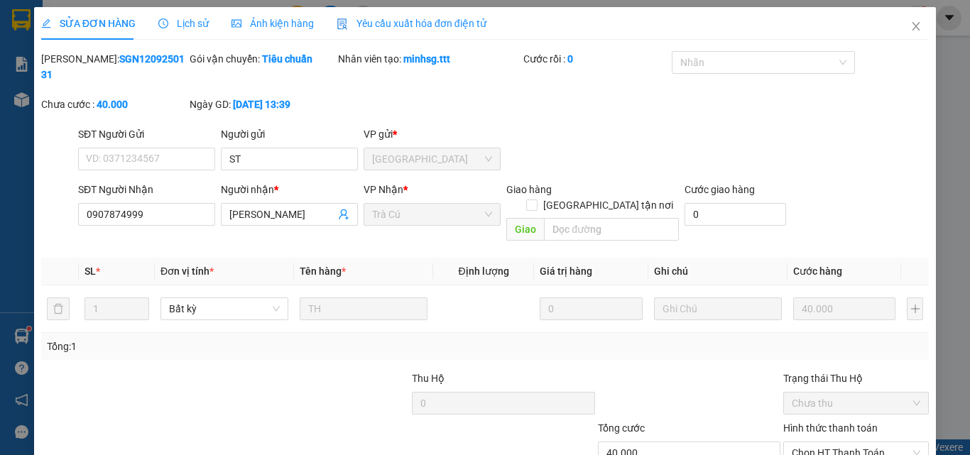
type input "ST"
type input "0907874999"
type input "[PERSON_NAME]"
type input "40.000"
click at [868, 442] on span "Chọn HT Thanh Toán" at bounding box center [856, 452] width 129 height 21
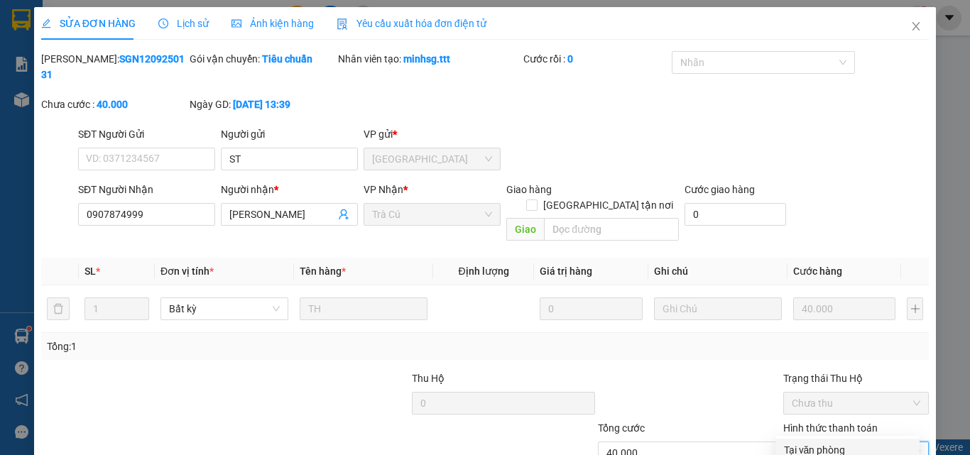
click at [842, 442] on div "Tại văn phòng" at bounding box center [847, 450] width 127 height 16
type input "0"
click at [910, 24] on icon "close" at bounding box center [915, 26] width 11 height 11
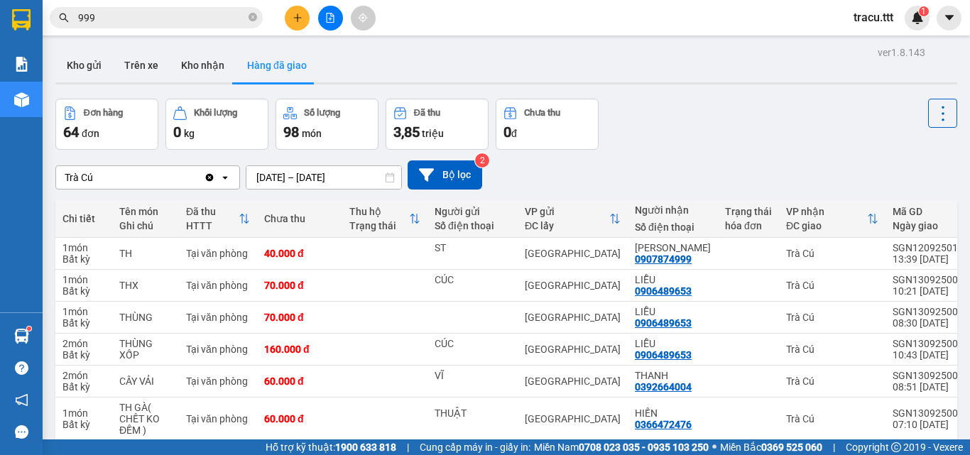
click at [301, 13] on icon "plus" at bounding box center [298, 18] width 10 height 10
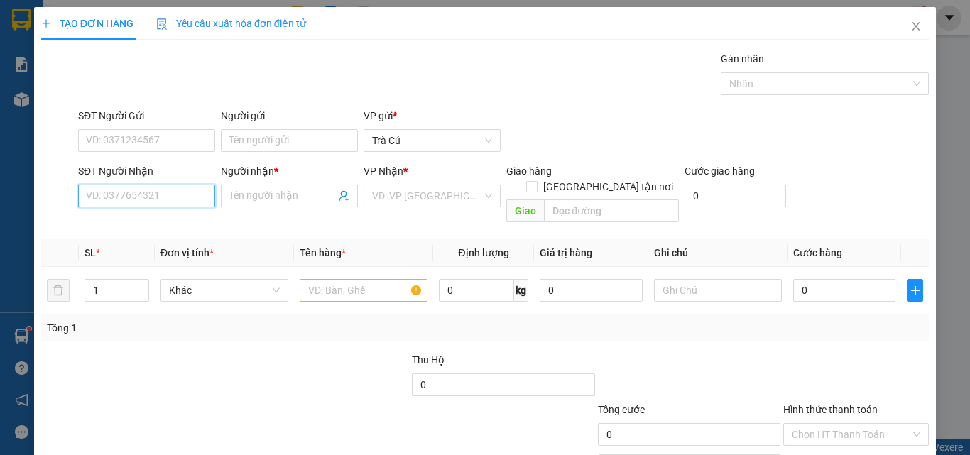
click at [146, 195] on input "SĐT Người Nhận" at bounding box center [146, 196] width 137 height 23
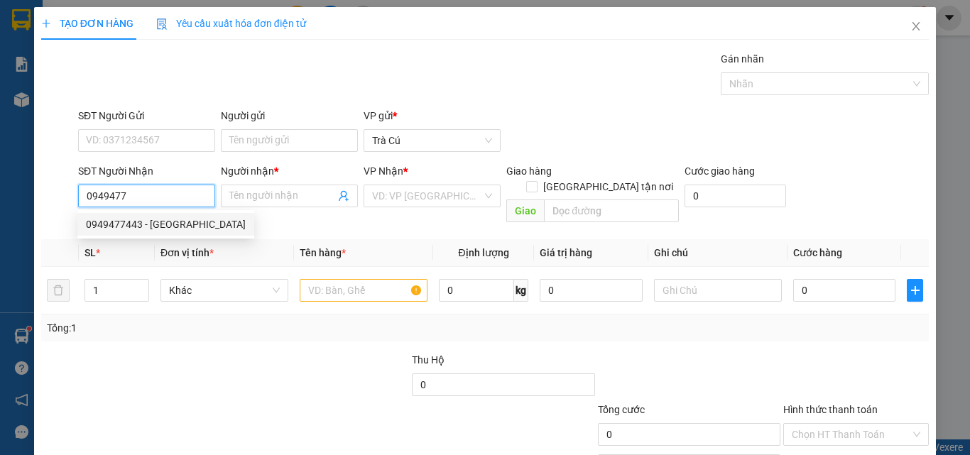
click at [157, 228] on div "0949477443 - [GEOGRAPHIC_DATA]" at bounding box center [166, 225] width 160 height 16
type input "0949477443"
type input "LAB HƯNG THỊNH"
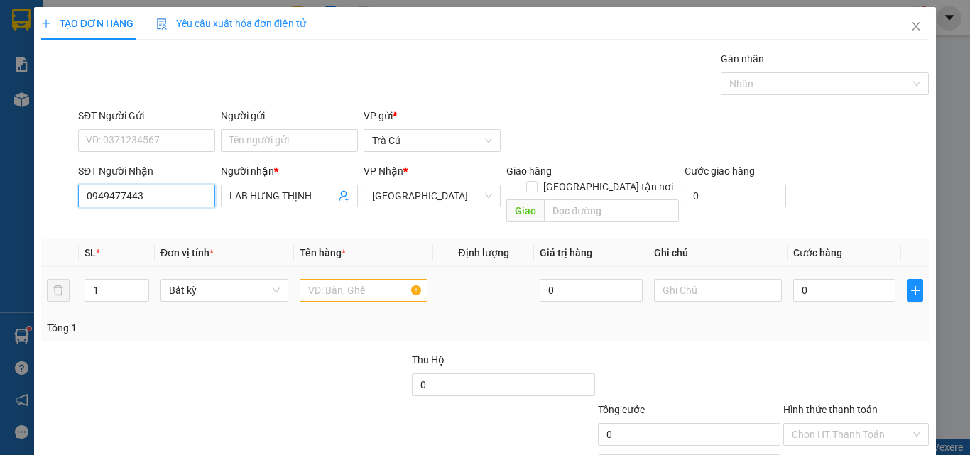
type input "0949477443"
click at [327, 279] on input "text" at bounding box center [364, 290] width 128 height 23
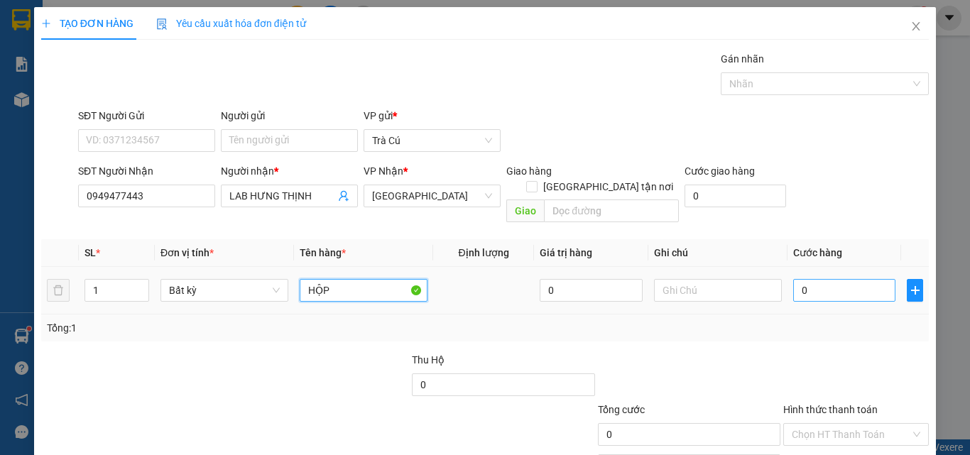
type input "HỘP"
click at [861, 279] on input "0" at bounding box center [844, 290] width 102 height 23
type input "2"
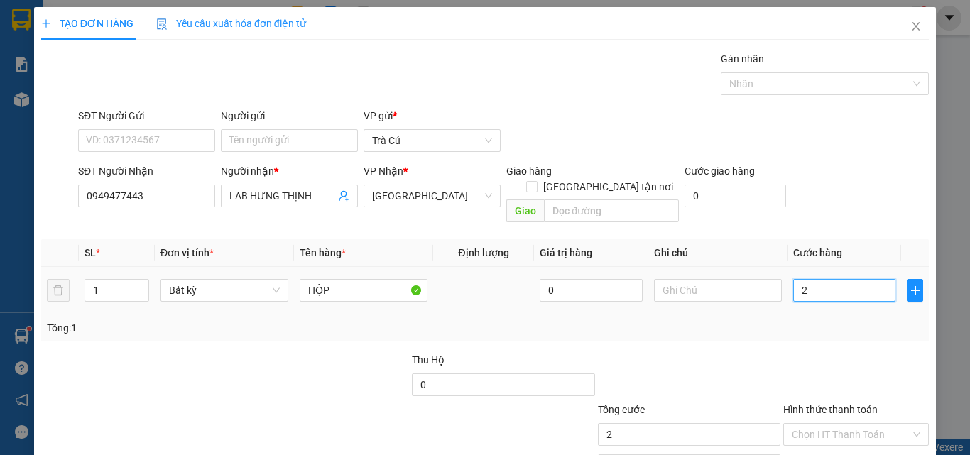
type input "20"
click at [852, 424] on input "Hình thức thanh toán" at bounding box center [851, 434] width 119 height 21
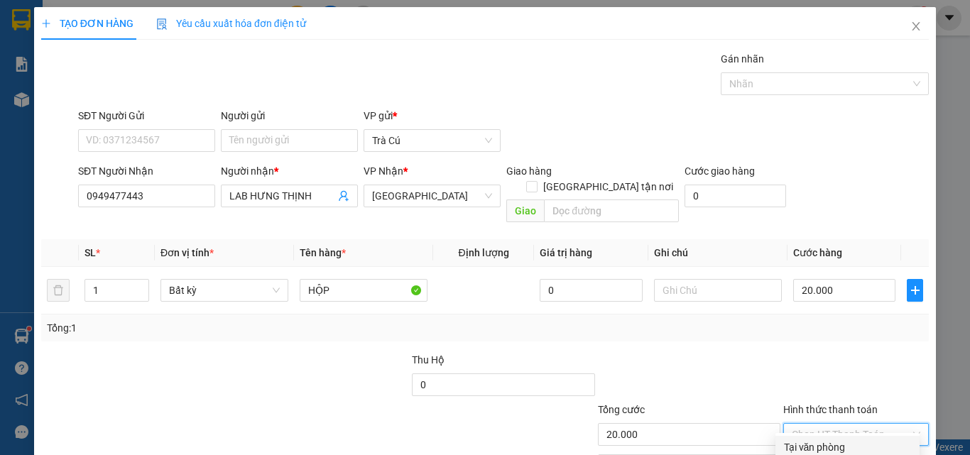
drag, startPoint x: 843, startPoint y: 381, endPoint x: 844, endPoint y: 393, distance: 12.2
click at [844, 440] on div "Tại văn phòng" at bounding box center [847, 448] width 127 height 16
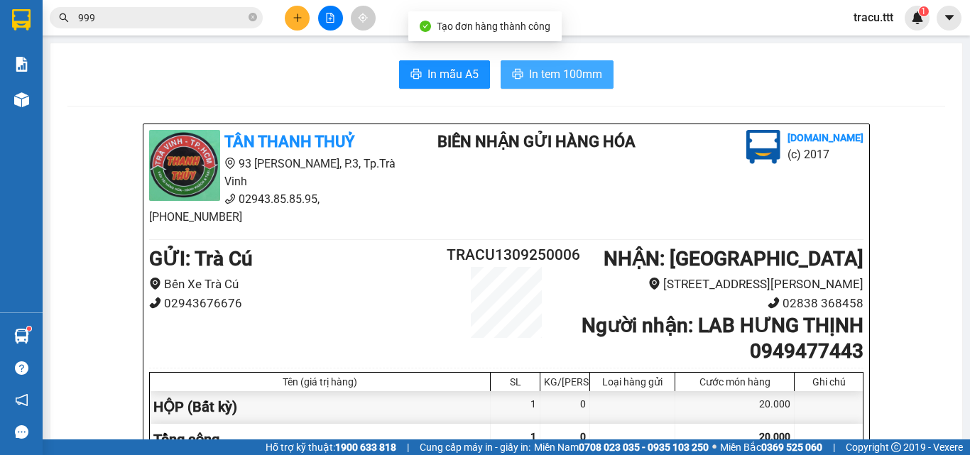
click at [548, 71] on span "In tem 100mm" at bounding box center [565, 74] width 73 height 18
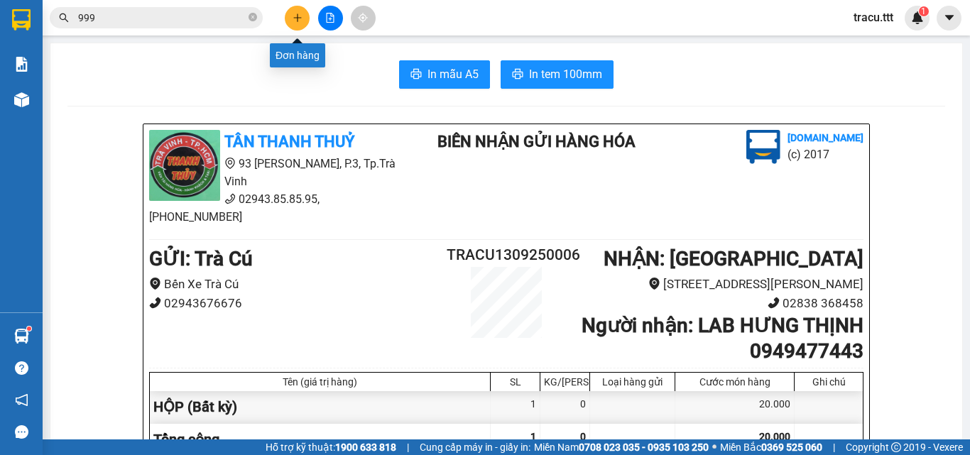
click at [290, 27] on button at bounding box center [297, 18] width 25 height 25
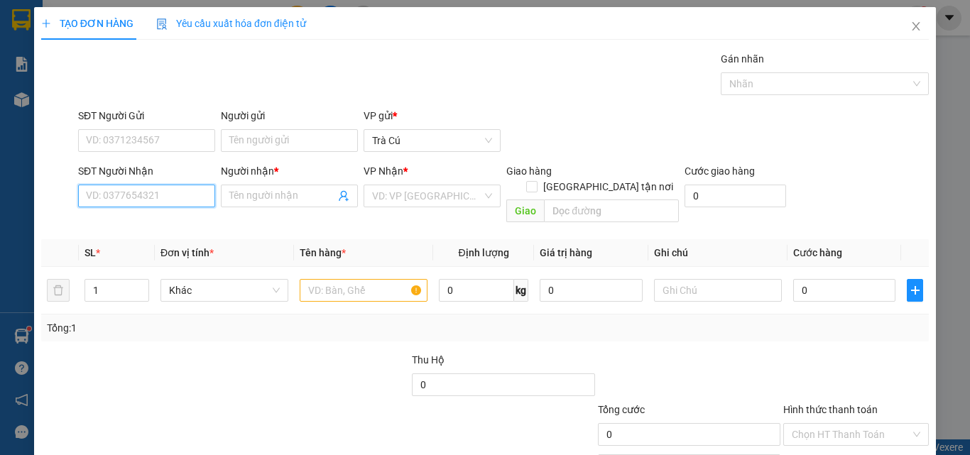
click at [184, 196] on input "SĐT Người Nhận" at bounding box center [146, 196] width 137 height 23
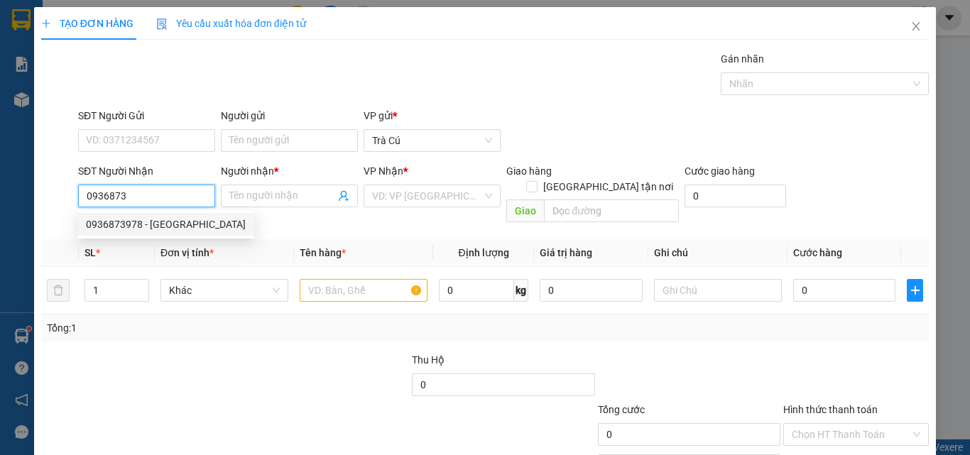
click at [201, 230] on div "0936873978 - [GEOGRAPHIC_DATA]" at bounding box center [166, 225] width 160 height 16
type input "0936873978"
type input "LAB HOÀI ANH"
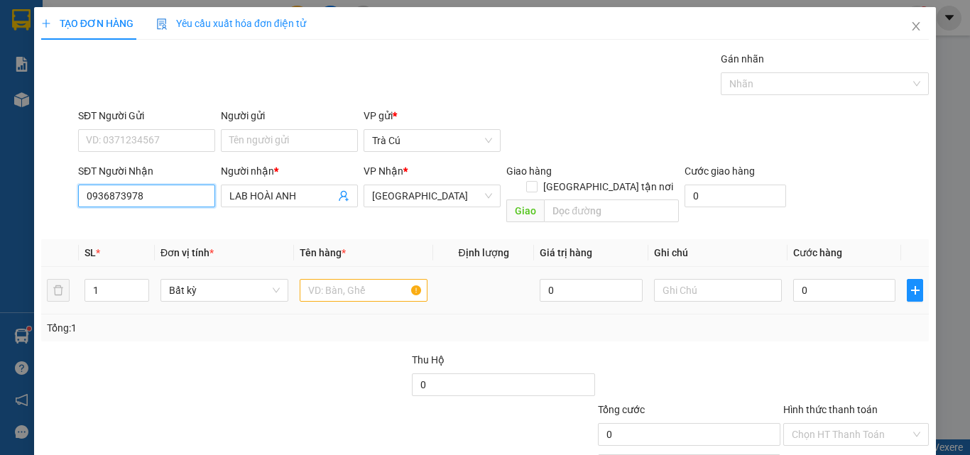
type input "0936873978"
click at [336, 276] on div at bounding box center [364, 290] width 128 height 28
click at [336, 279] on input "text" at bounding box center [364, 290] width 128 height 23
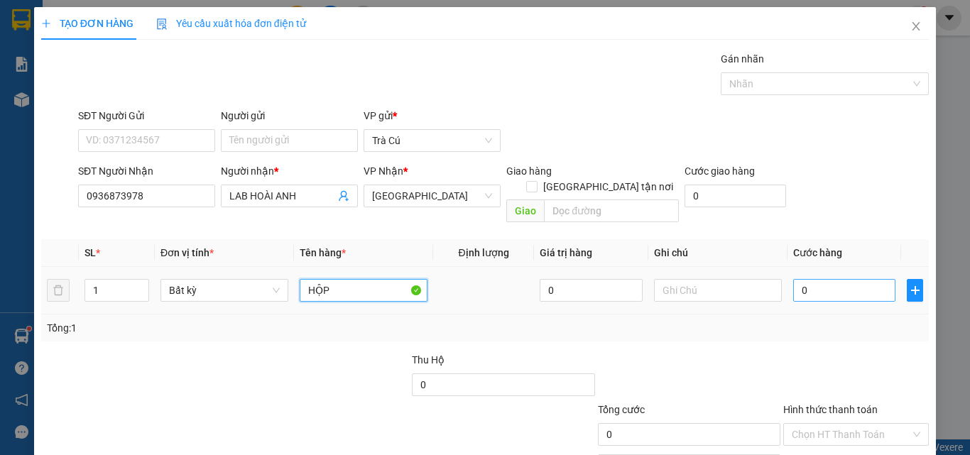
type input "HỘP"
type input "2"
type input "20"
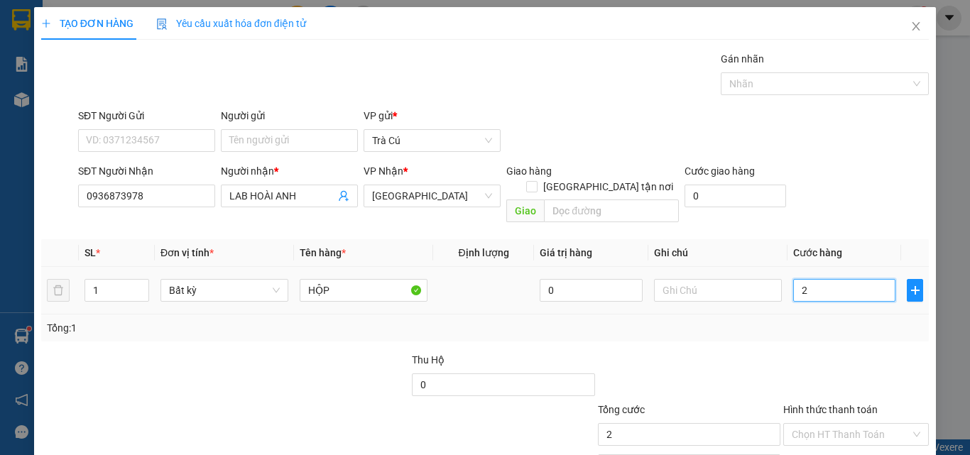
type input "20"
type input "20.000"
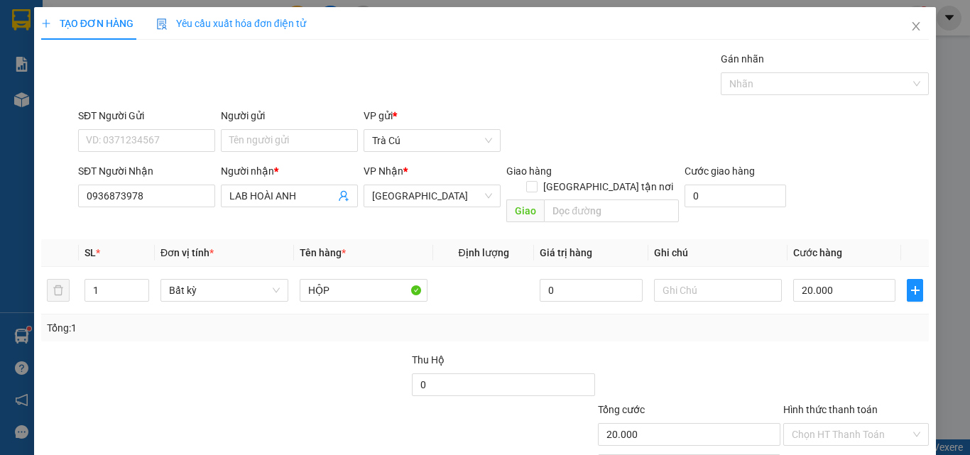
click at [867, 402] on div "Hình thức thanh toán" at bounding box center [856, 412] width 146 height 21
click at [845, 423] on div "Chọn HT Thanh Toán" at bounding box center [856, 434] width 146 height 23
click at [846, 440] on div "Tại văn phòng" at bounding box center [847, 448] width 127 height 16
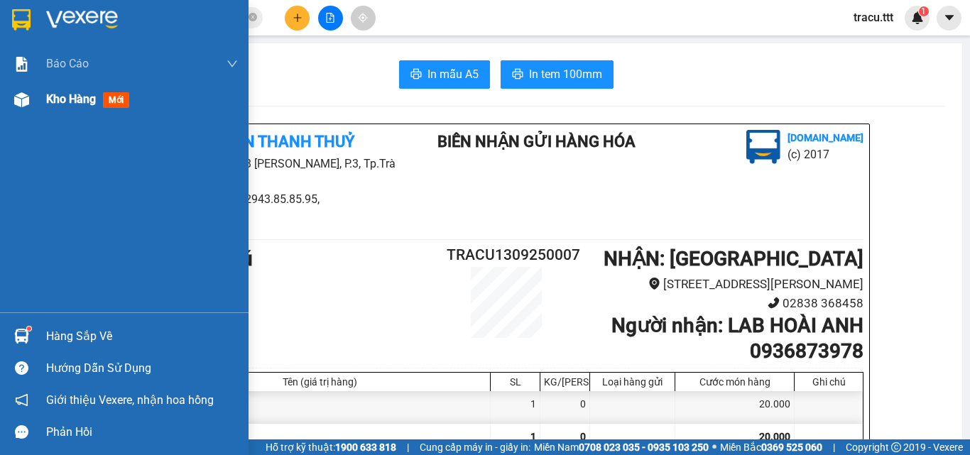
click at [68, 101] on span "Kho hàng" at bounding box center [71, 98] width 50 height 13
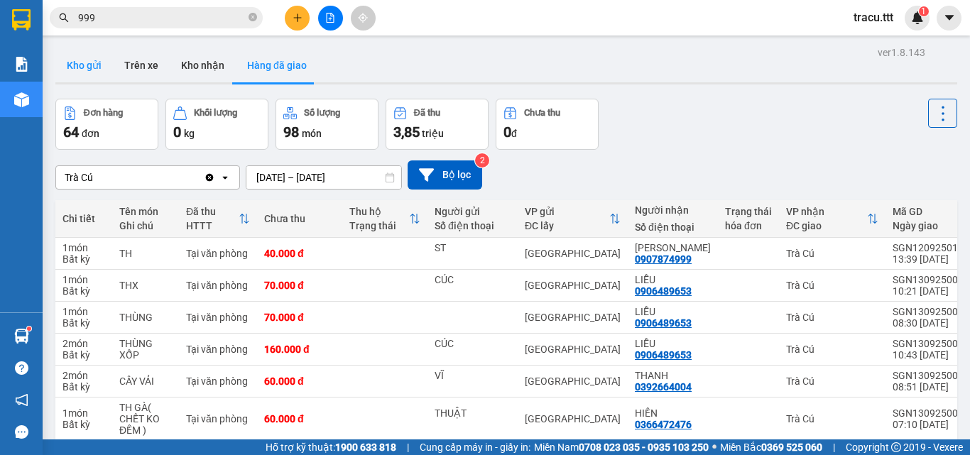
click at [104, 72] on button "Kho gửi" at bounding box center [84, 65] width 58 height 34
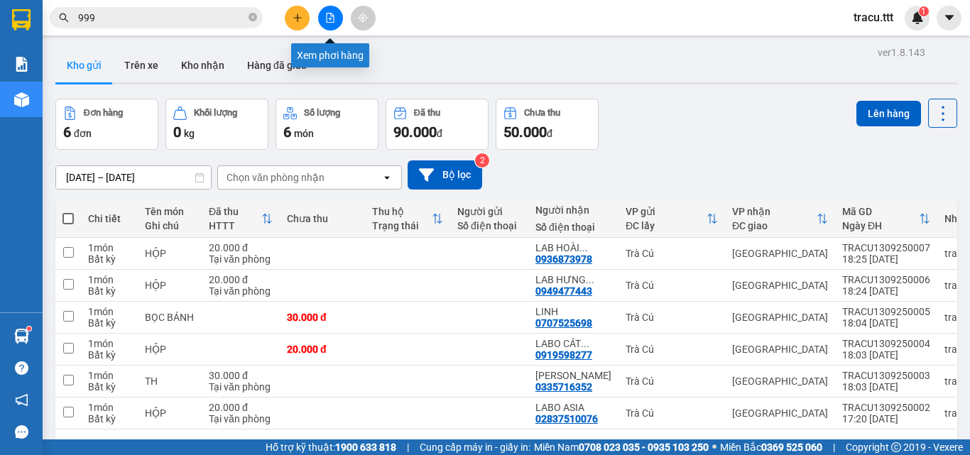
click at [331, 13] on icon "file-add" at bounding box center [331, 18] width 8 height 10
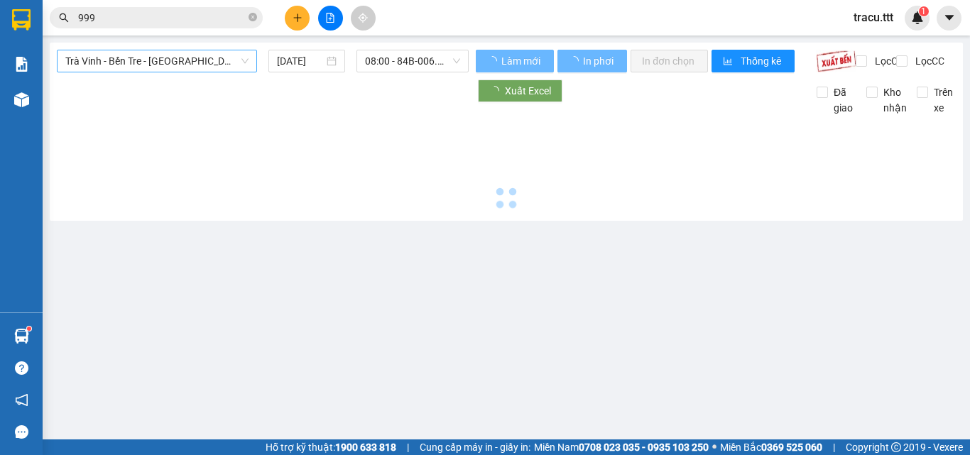
click at [200, 60] on span "Trà Vinh - Bến Tre - [GEOGRAPHIC_DATA]" at bounding box center [156, 60] width 183 height 21
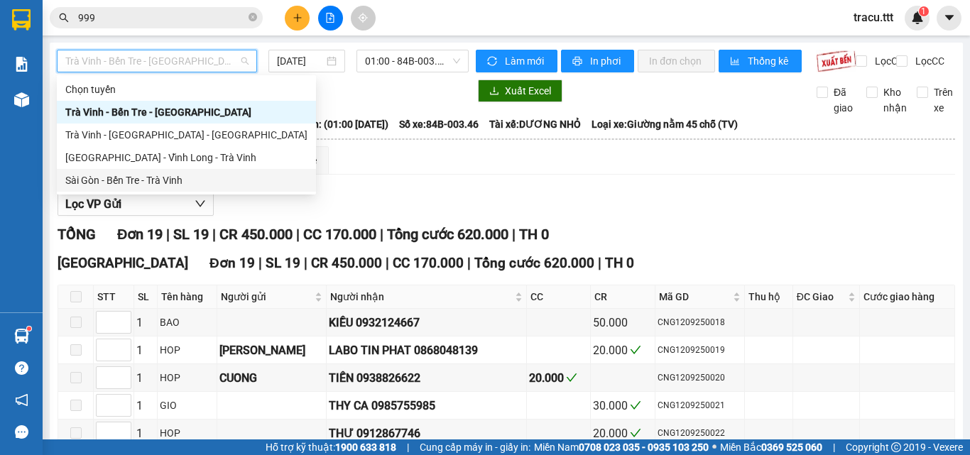
click at [175, 173] on div "Sài Gòn - Bến Tre - Trà Vinh" at bounding box center [186, 181] width 242 height 16
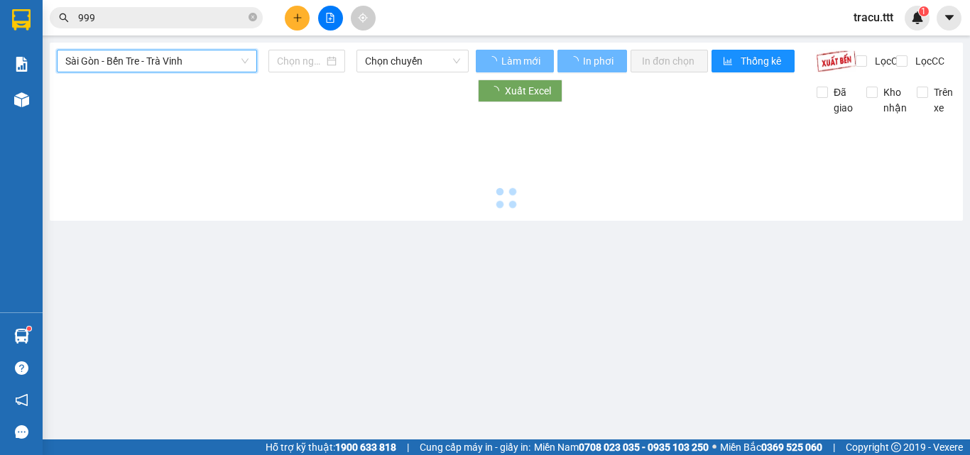
type input "[DATE]"
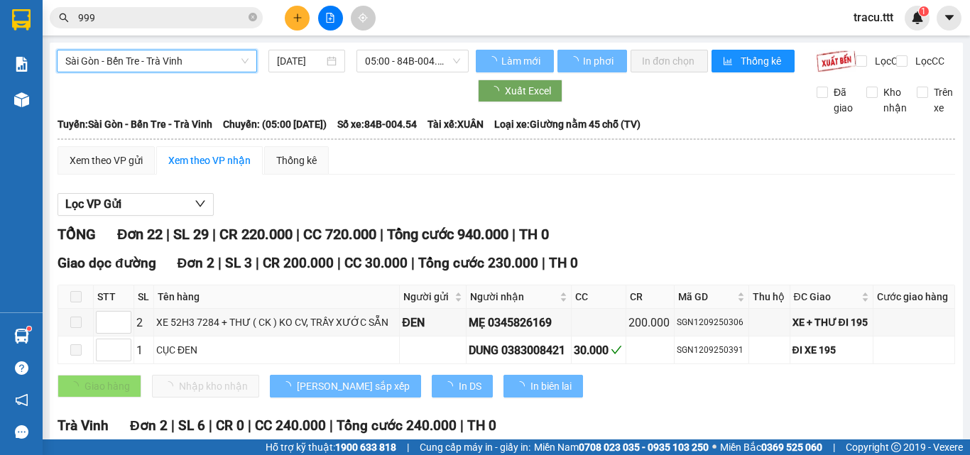
click at [426, 67] on span "05:00 - 84B-004.54" at bounding box center [412, 60] width 95 height 21
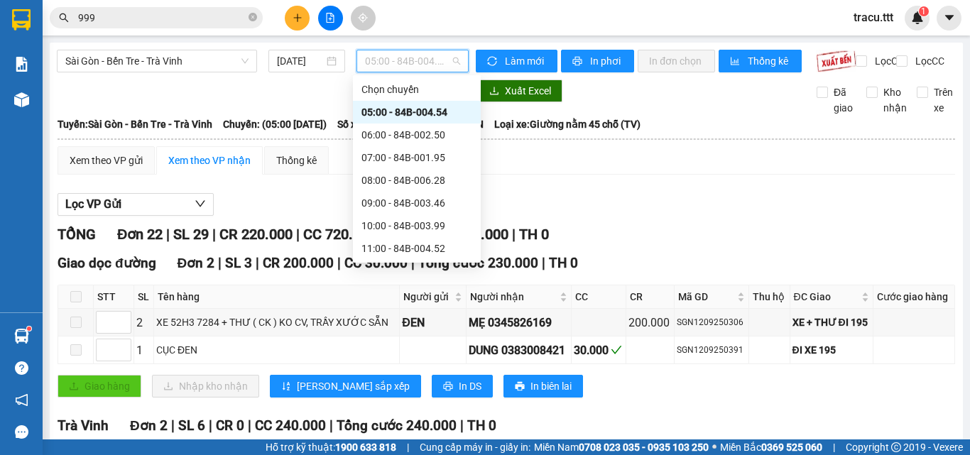
click at [456, 286] on div "13:00 - 84B-003.50" at bounding box center [416, 294] width 111 height 16
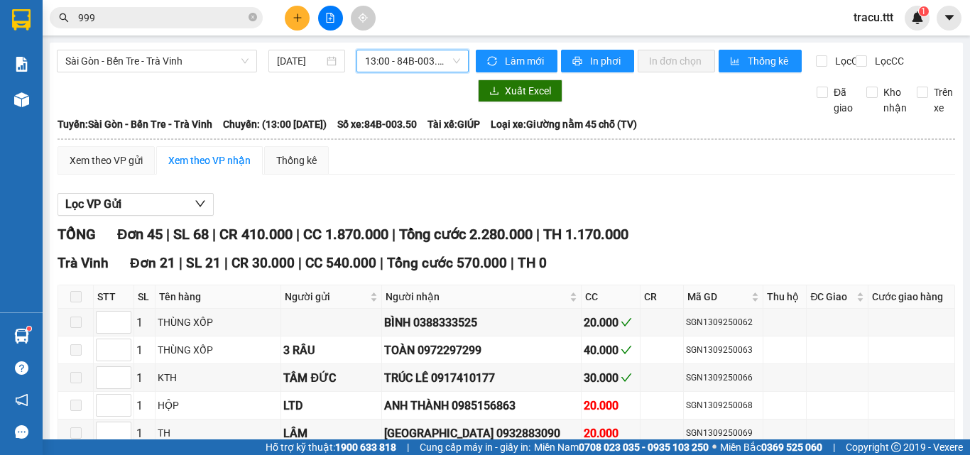
checkbox input "true"
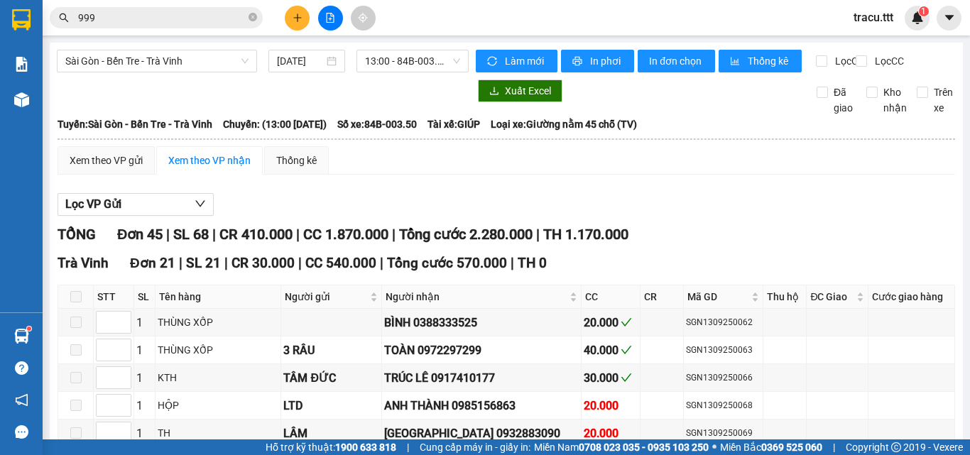
checkbox input "true"
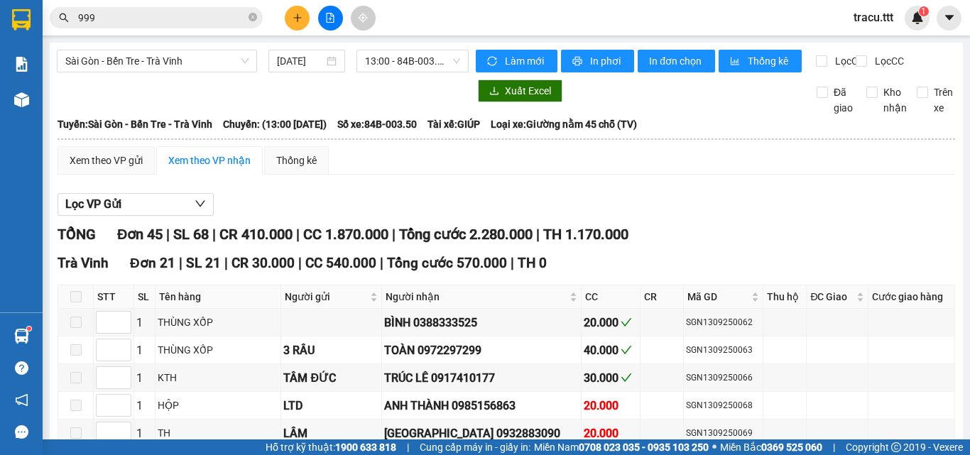
checkbox input "true"
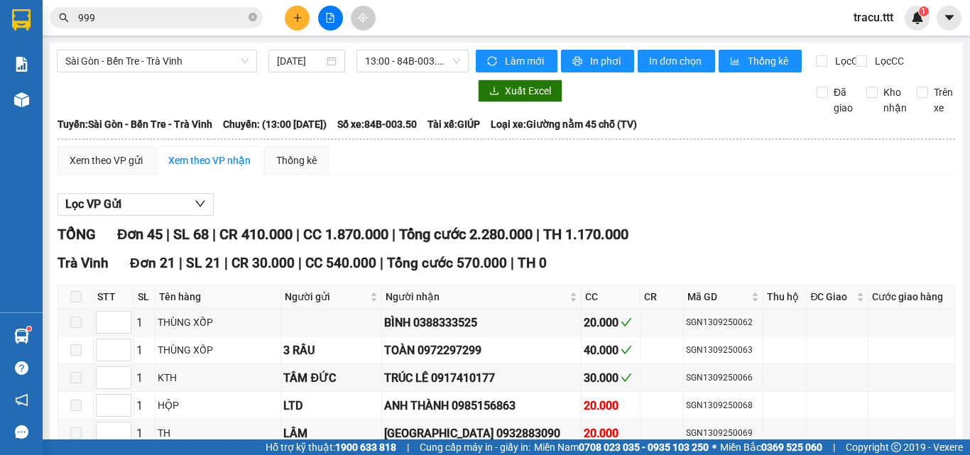
checkbox input "true"
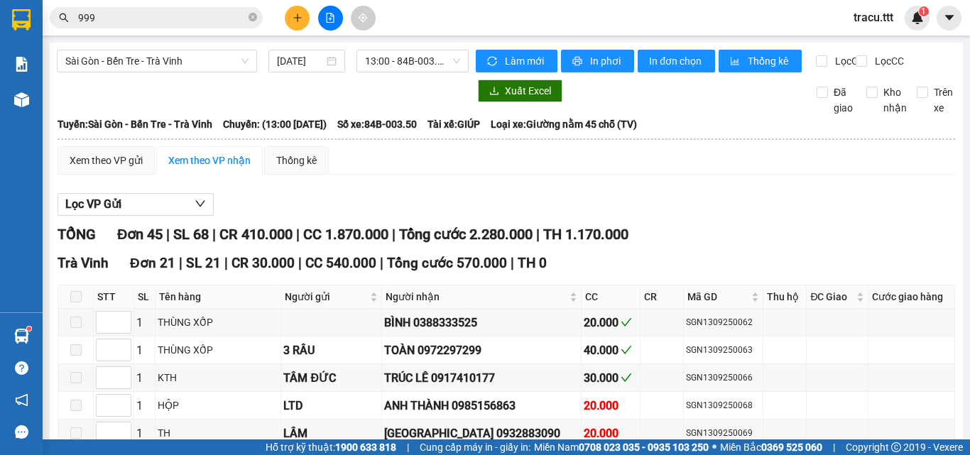
checkbox input "true"
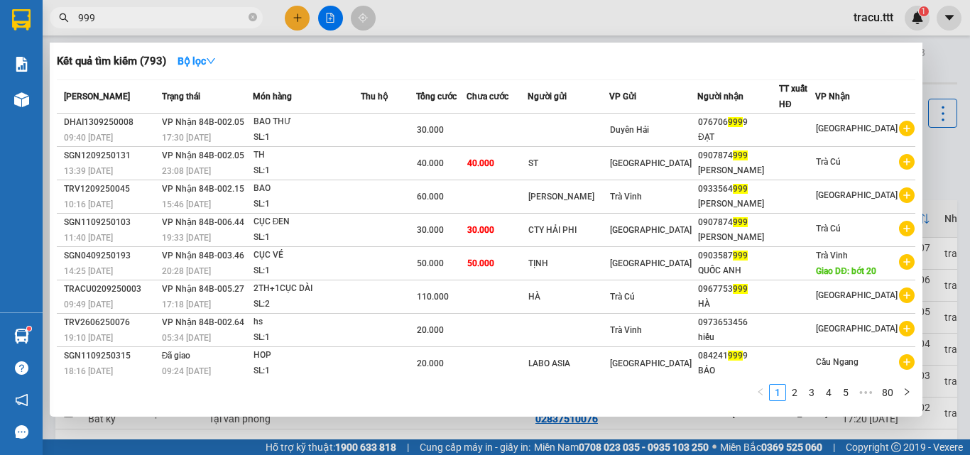
click at [244, 24] on input "999" at bounding box center [162, 18] width 168 height 16
click at [252, 19] on icon "close-circle" at bounding box center [253, 17] width 9 height 9
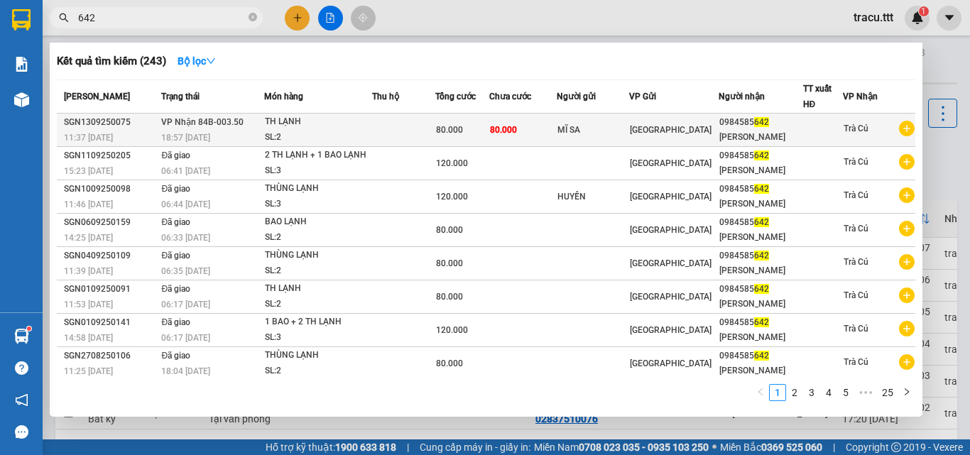
type input "642"
click at [570, 127] on div "MĨ SA" at bounding box center [592, 130] width 71 height 15
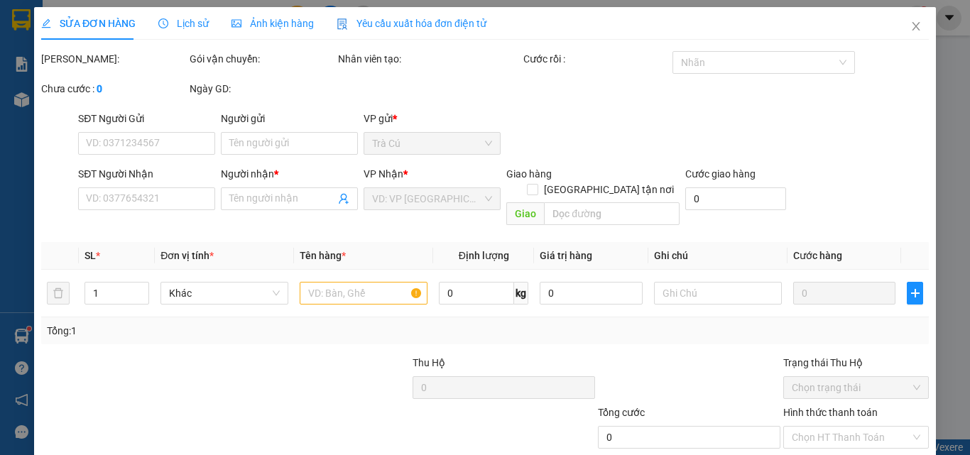
type input "MĨ SA"
type input "0984585642"
type input "[PERSON_NAME]"
type input "80.000"
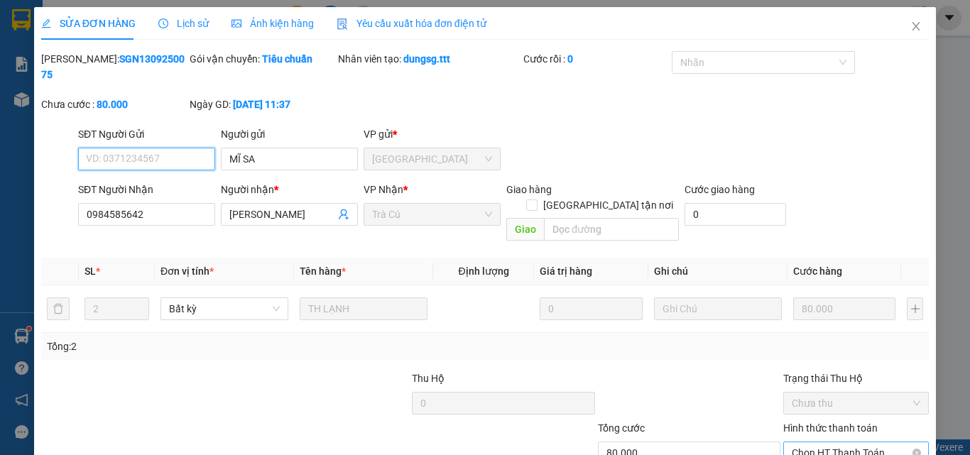
click at [896, 442] on span "Chọn HT Thanh Toán" at bounding box center [856, 452] width 129 height 21
click at [848, 442] on div "Tại văn phòng" at bounding box center [847, 450] width 127 height 16
type input "0"
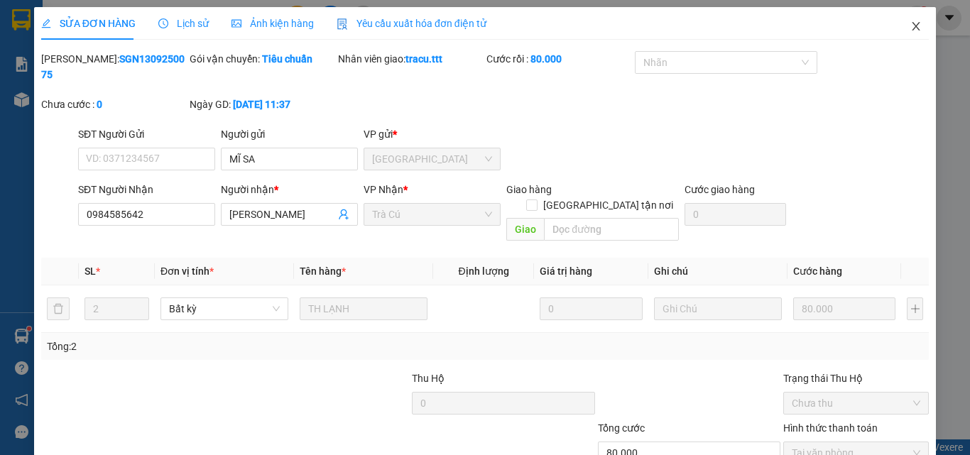
click at [912, 23] on span "Close" at bounding box center [916, 27] width 40 height 40
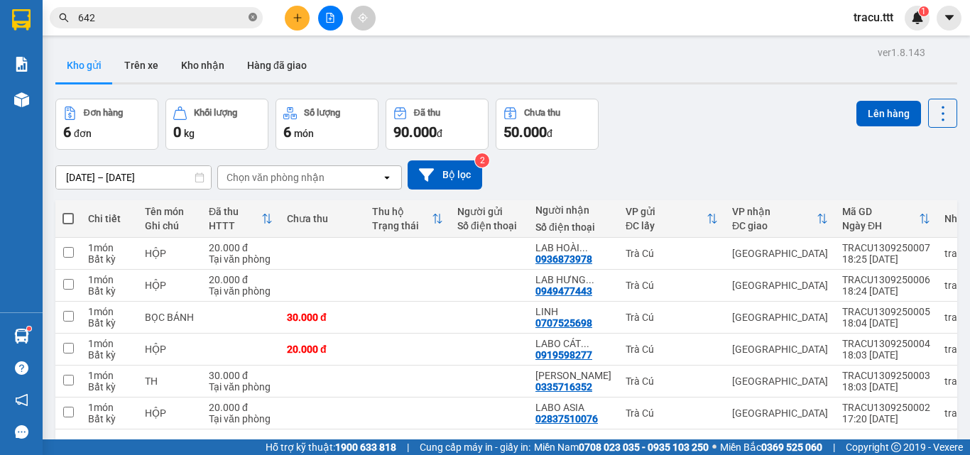
click at [254, 16] on icon "close-circle" at bounding box center [253, 17] width 9 height 9
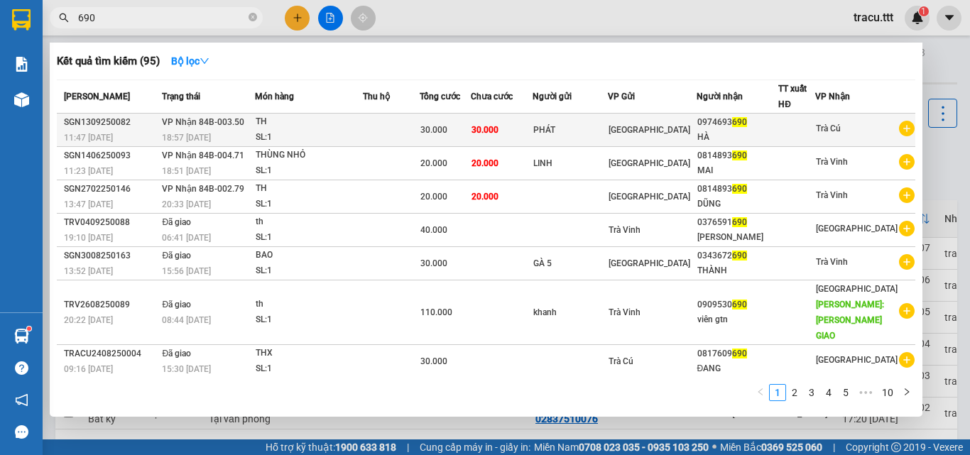
type input "690"
click at [653, 120] on td "[GEOGRAPHIC_DATA]" at bounding box center [652, 130] width 89 height 33
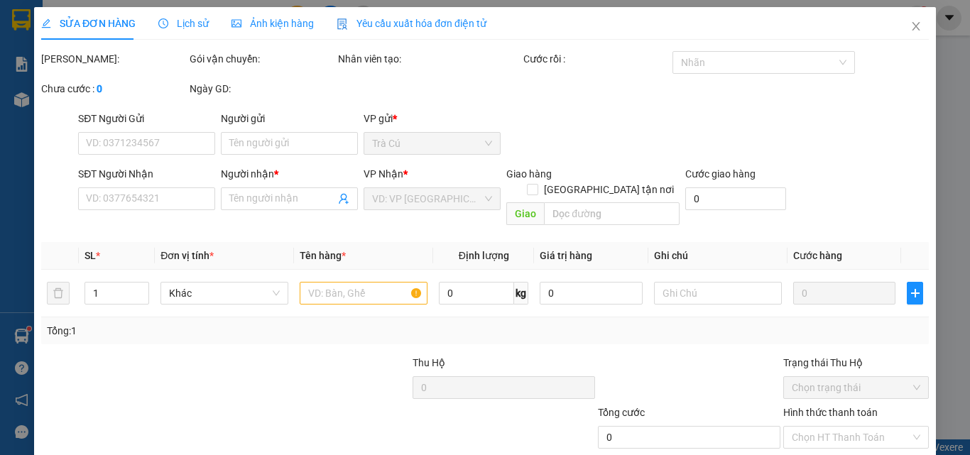
type input "PHÁT"
type input "0974693690"
type input "HÀ"
type input "30.000"
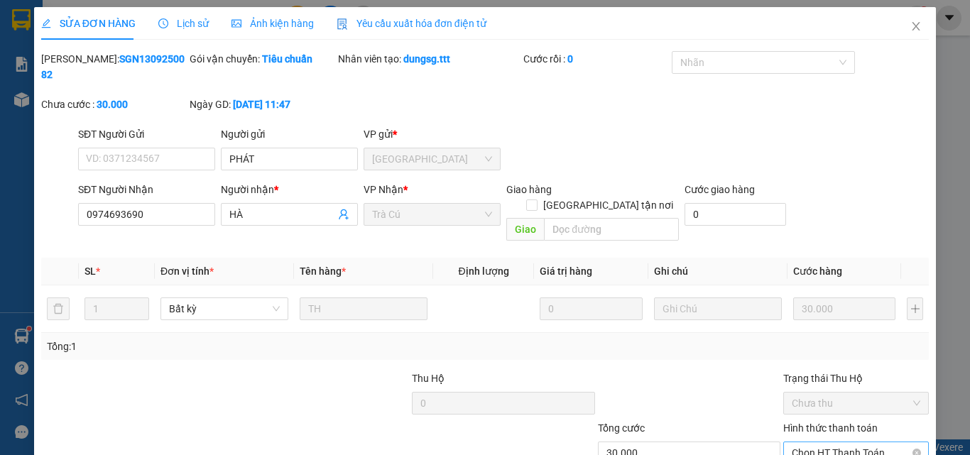
click at [862, 442] on span "Chọn HT Thanh Toán" at bounding box center [856, 452] width 129 height 21
drag, startPoint x: 853, startPoint y: 367, endPoint x: 816, endPoint y: 383, distance: 40.1
click at [852, 439] on div "Tại văn phòng" at bounding box center [847, 450] width 144 height 23
type input "0"
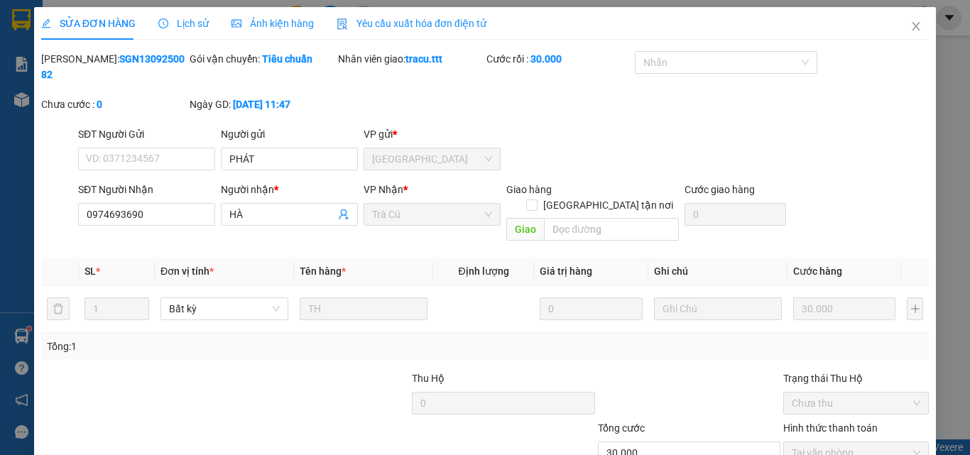
drag, startPoint x: 966, startPoint y: 242, endPoint x: 969, endPoint y: 195, distance: 47.0
click at [969, 195] on div "SỬA ĐƠN HÀNG Lịch sử Ảnh kiện hàng Yêu cầu xuất hóa đơn điện tử Total Paid Fee …" at bounding box center [485, 227] width 970 height 455
click at [912, 25] on span "Close" at bounding box center [916, 27] width 40 height 40
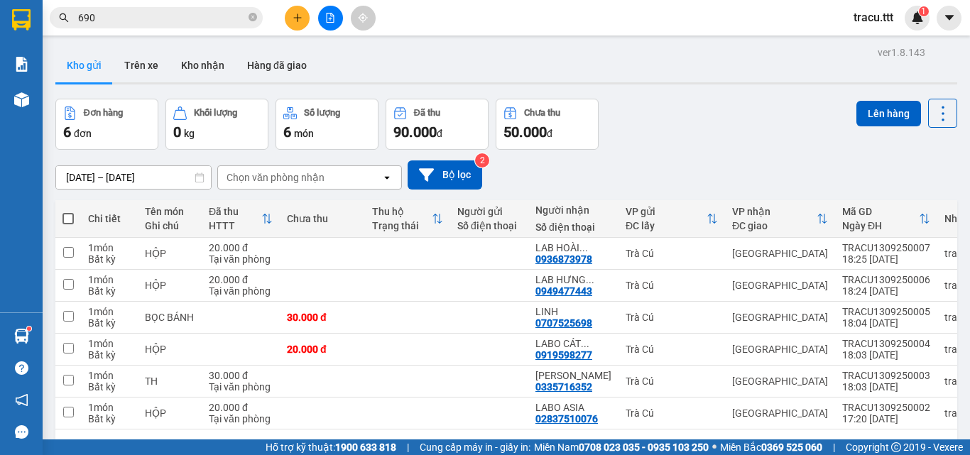
click at [251, 18] on icon "close-circle" at bounding box center [253, 17] width 9 height 9
